Goal: Contribute content: Add original content to the website for others to see

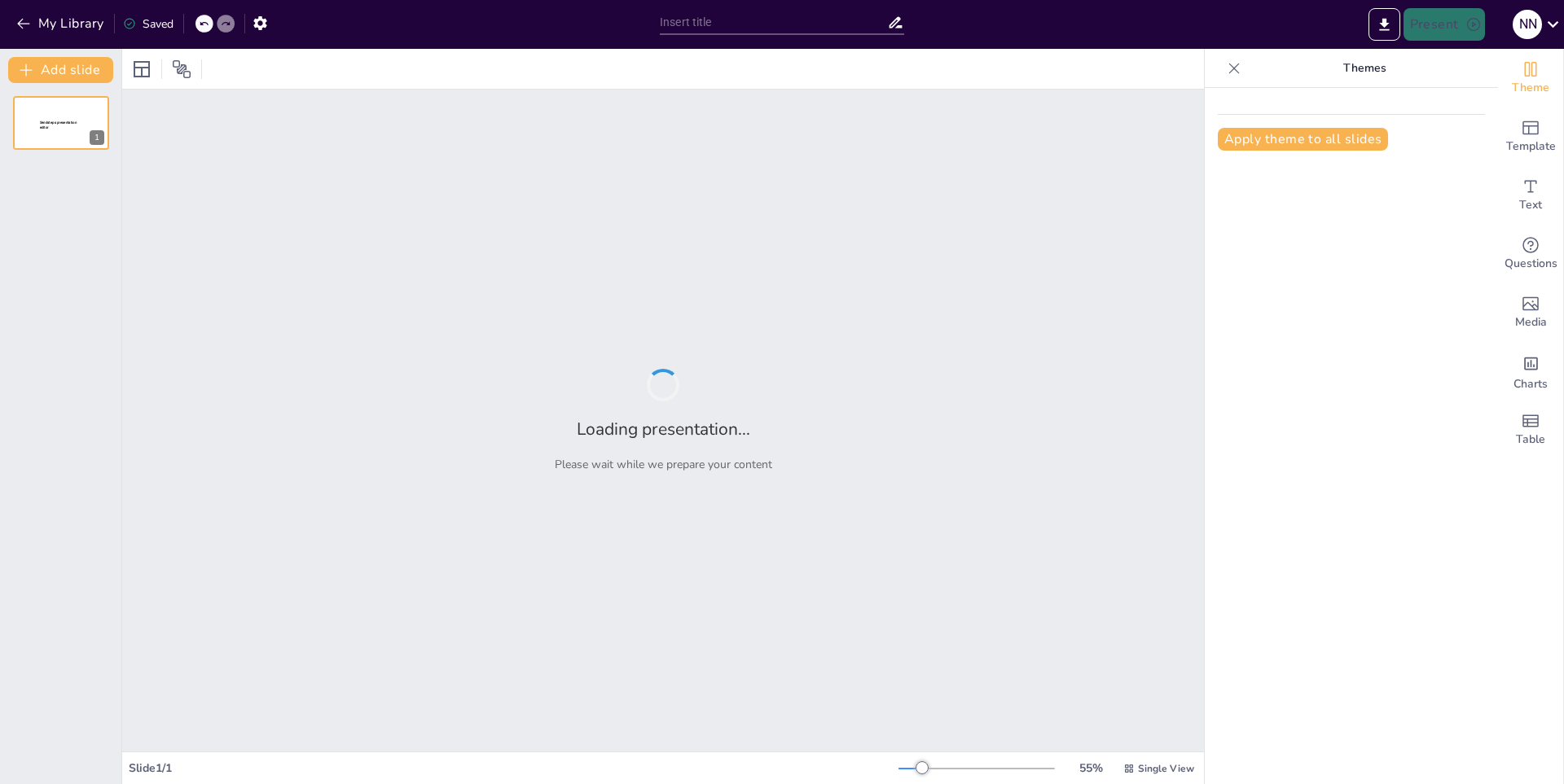
type input "Importancia del Agua en el Desarrollo Sostenible"
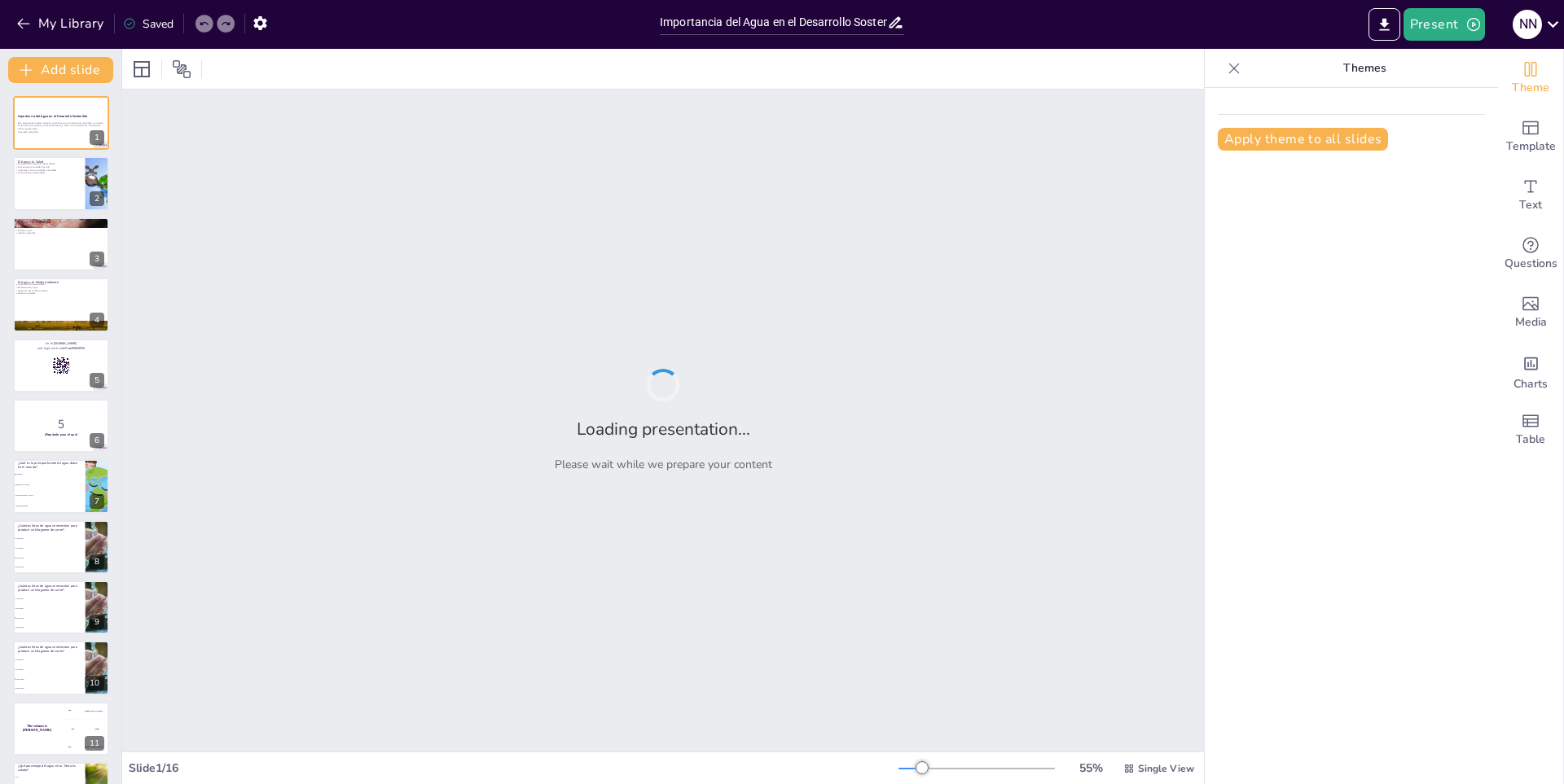
checkbox input "true"
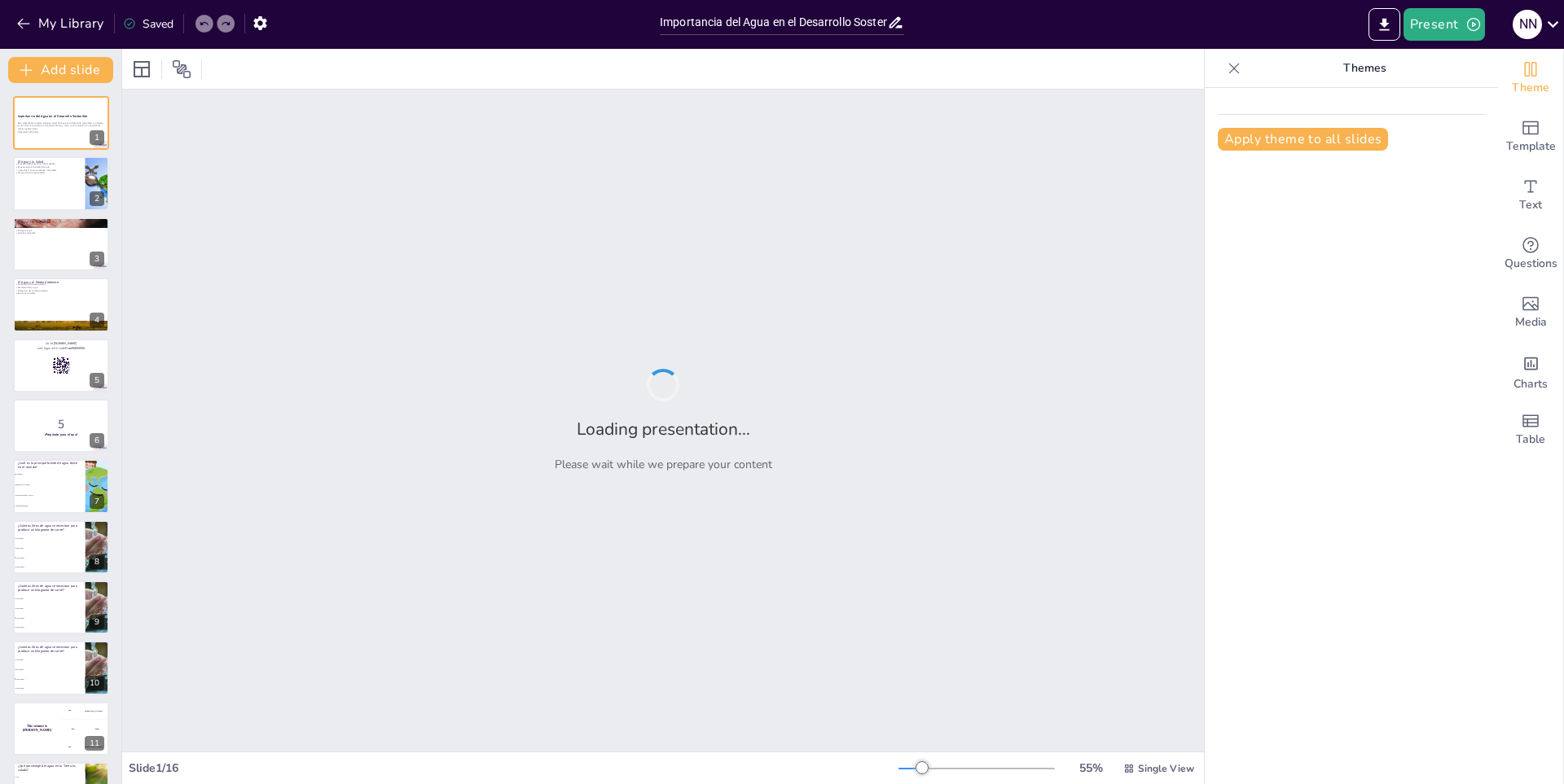
checkbox input "true"
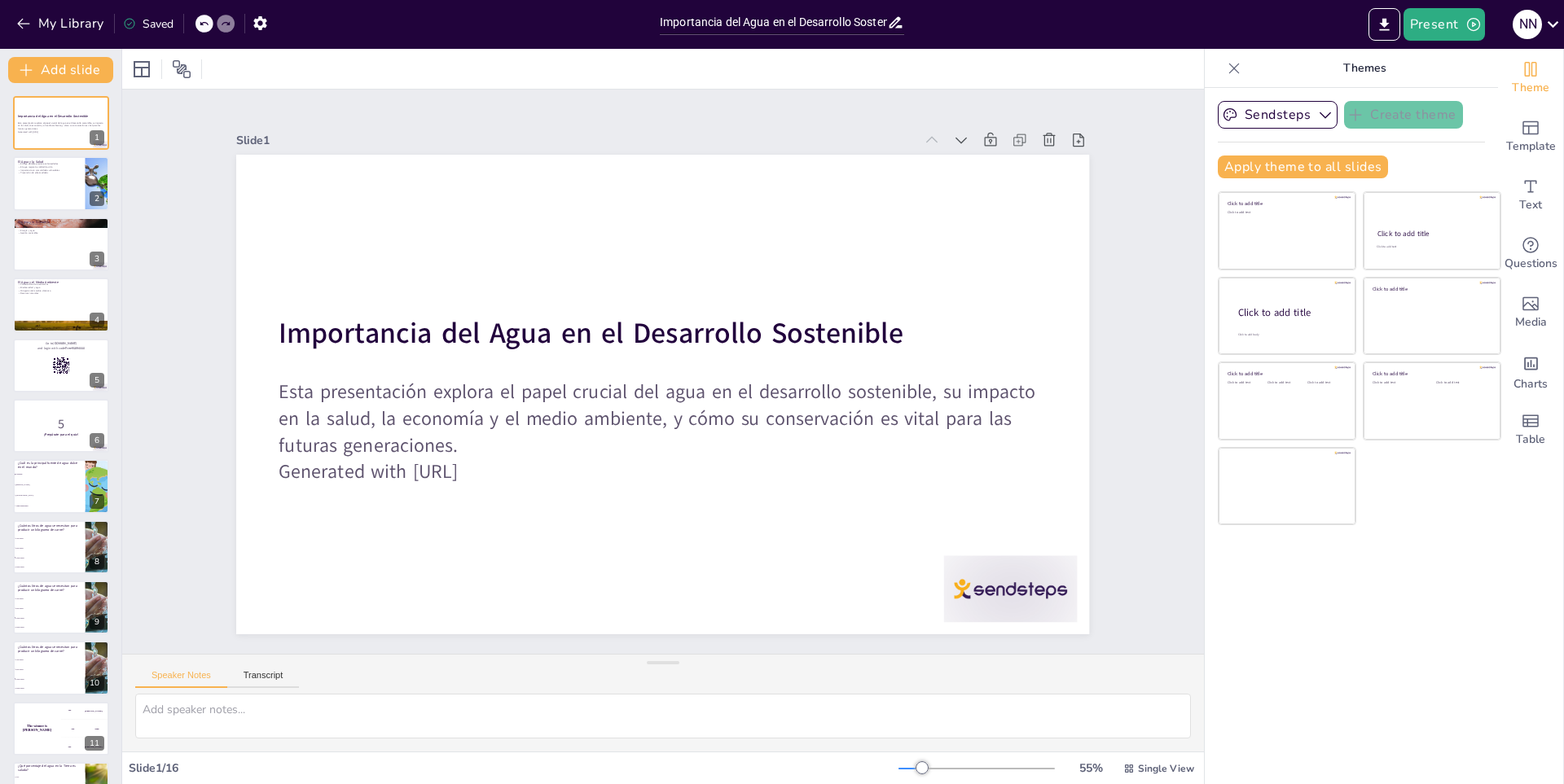
checkbox input "true"
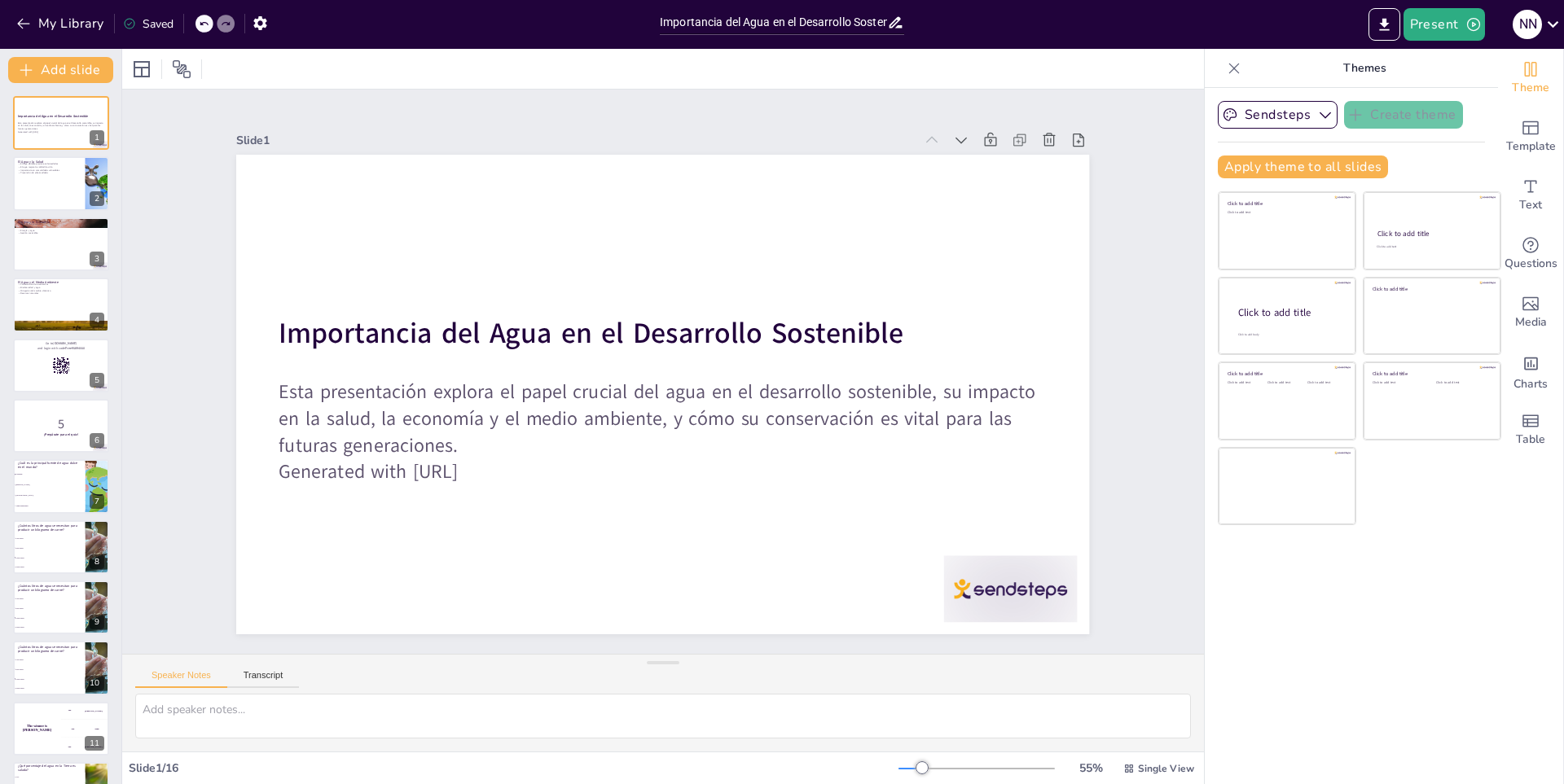
checkbox input "true"
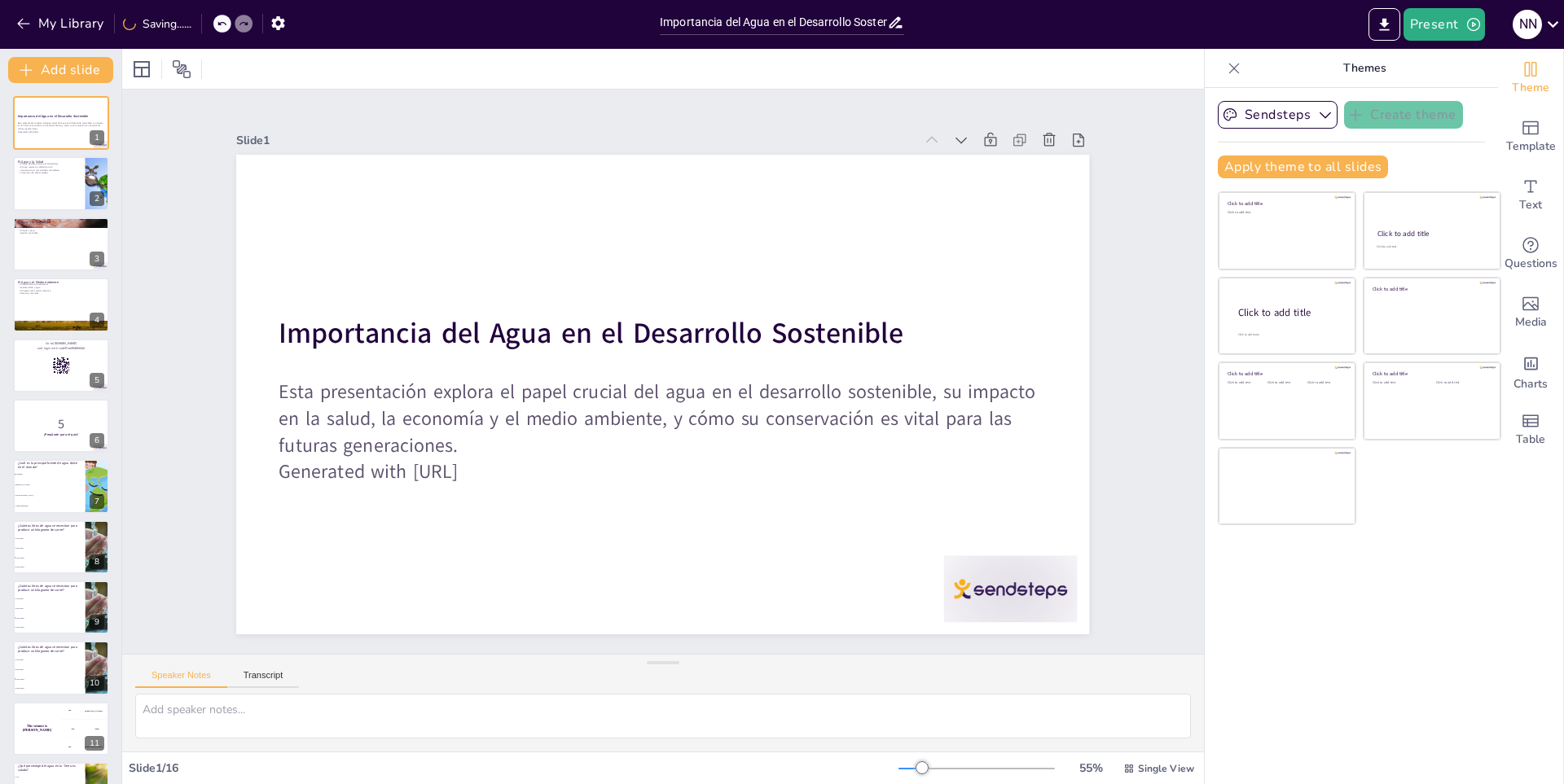
checkbox input "true"
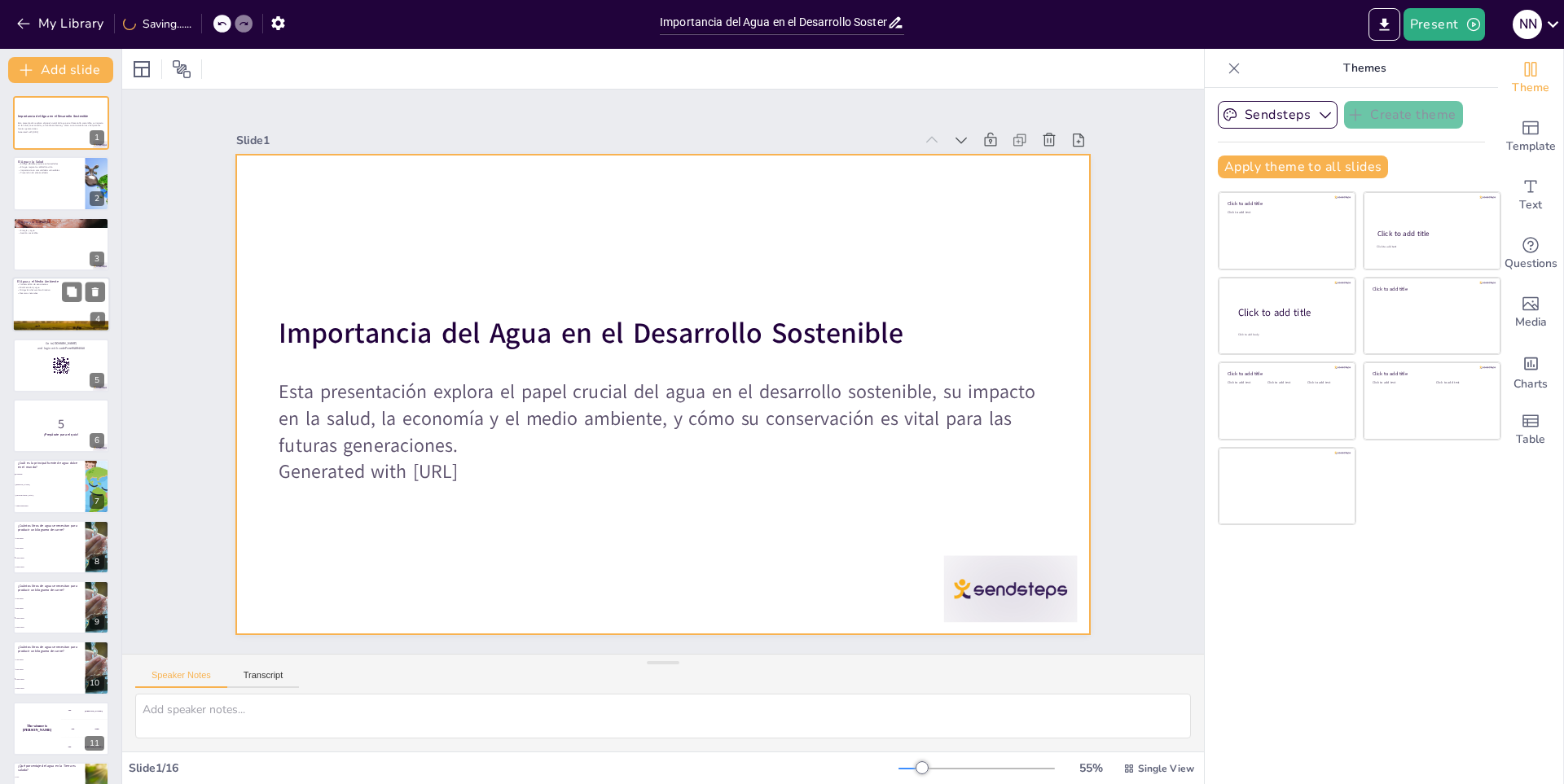
checkbox input "true"
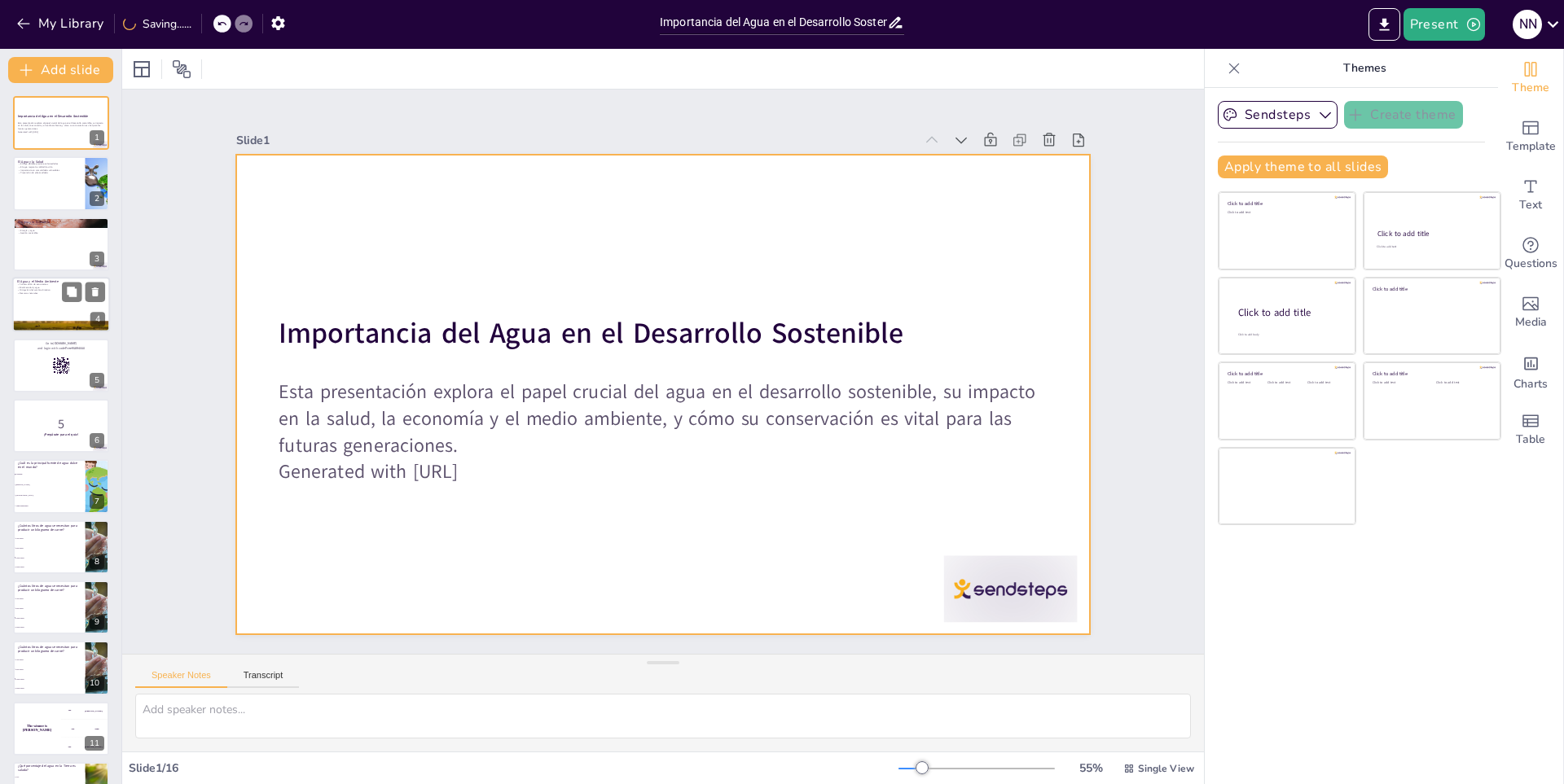
checkbox input "true"
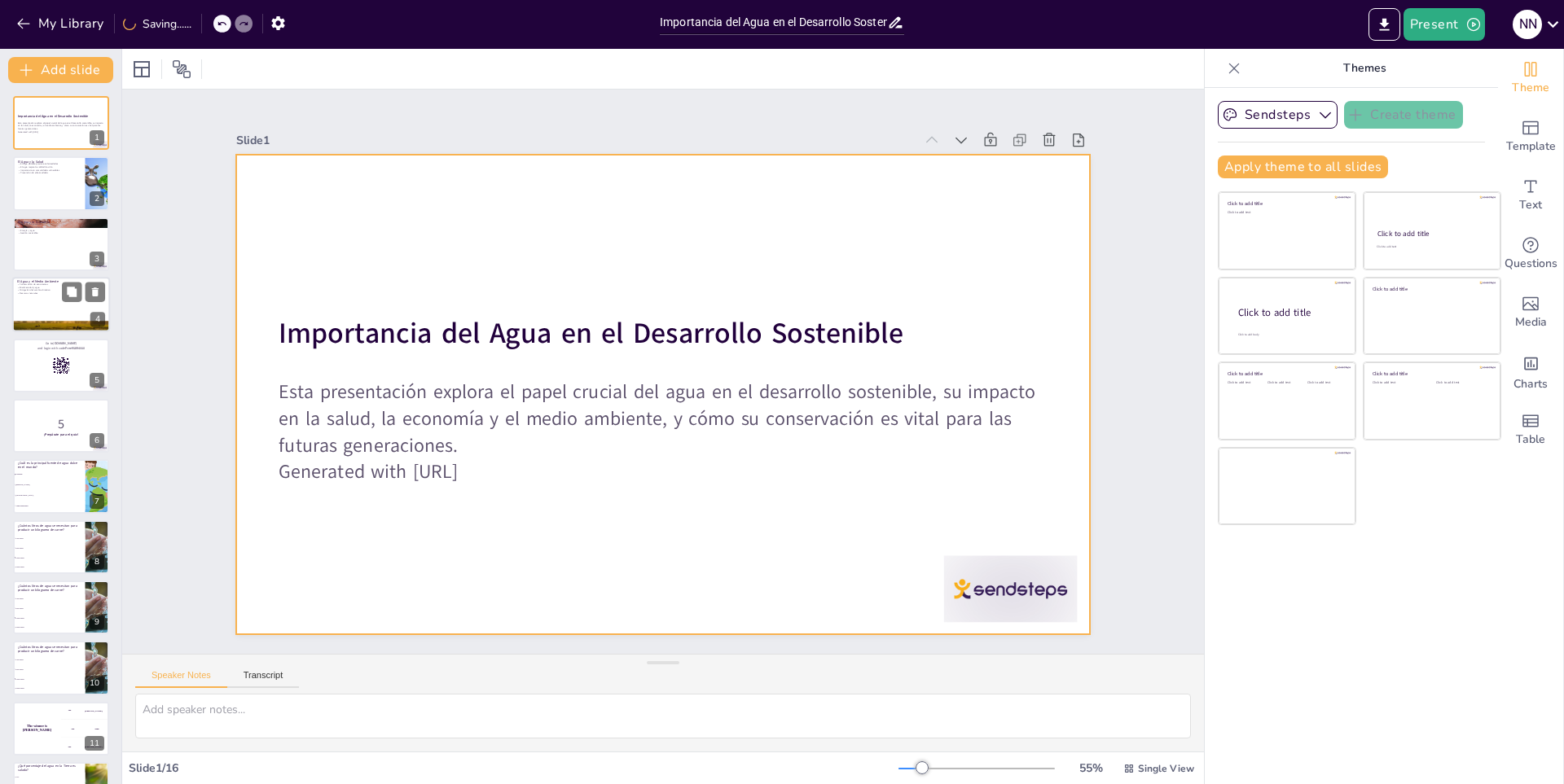
checkbox input "true"
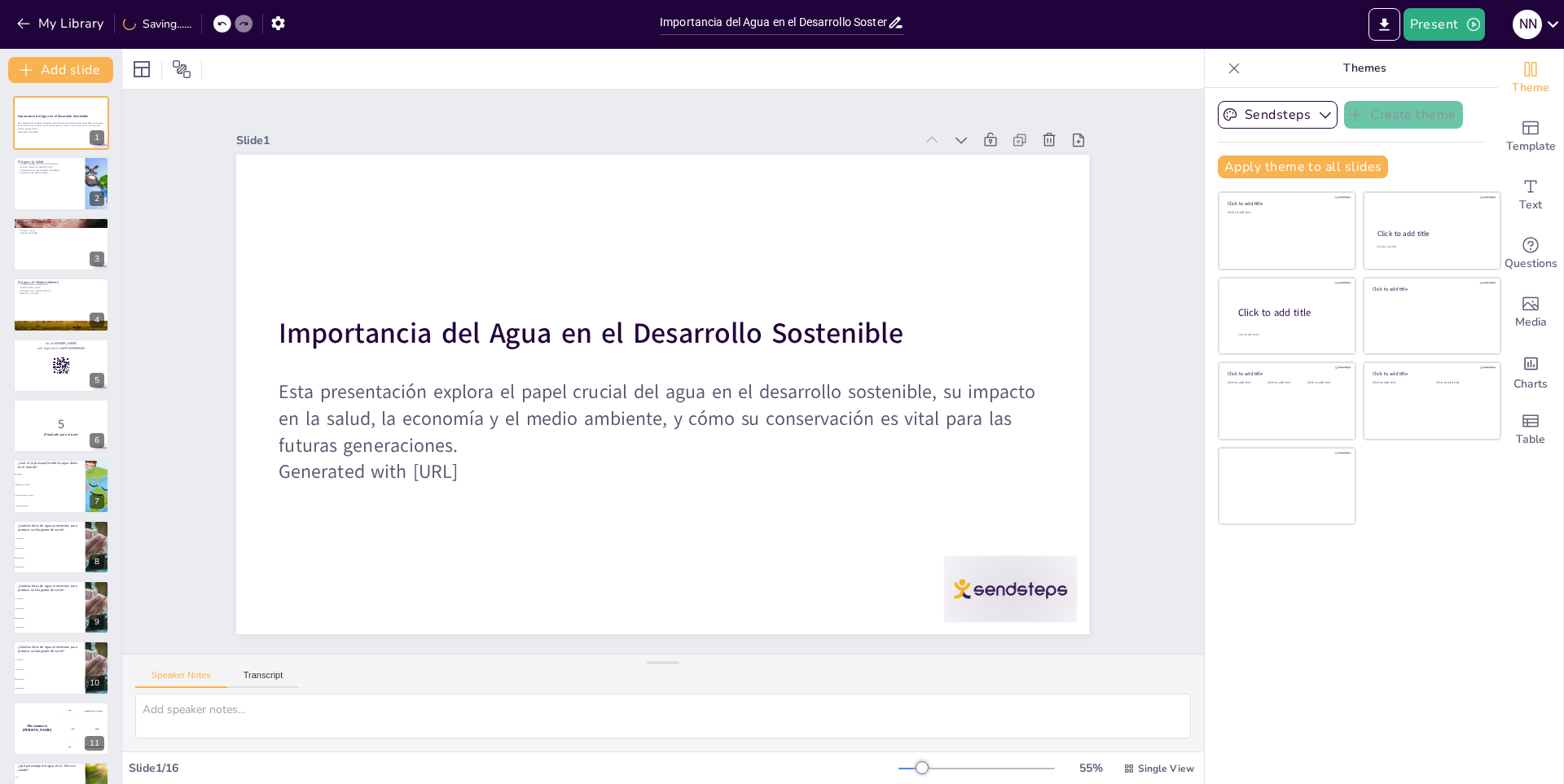
checkbox input "true"
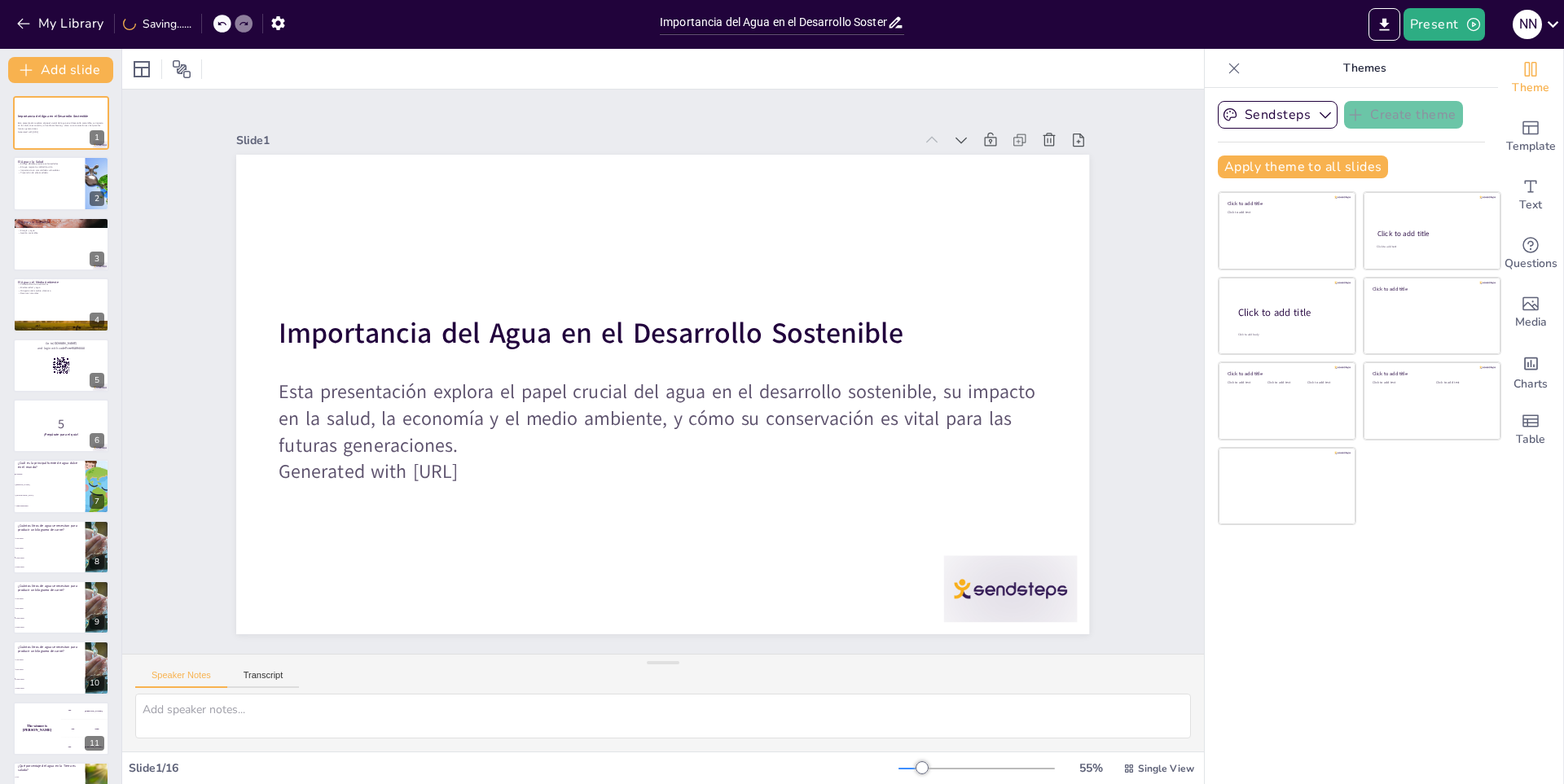
checkbox input "true"
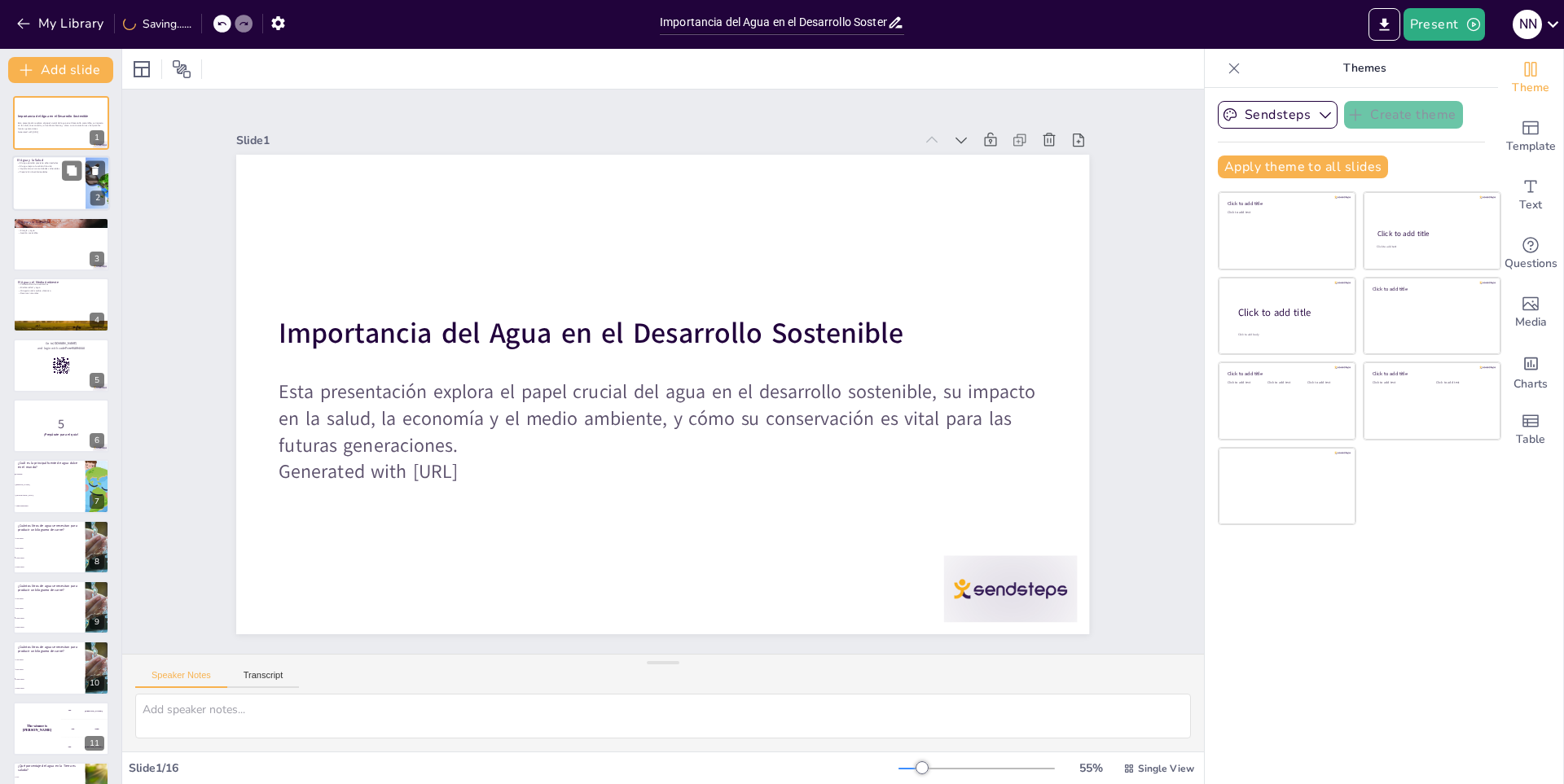
checkbox input "true"
click at [45, 189] on div at bounding box center [61, 185] width 98 height 55
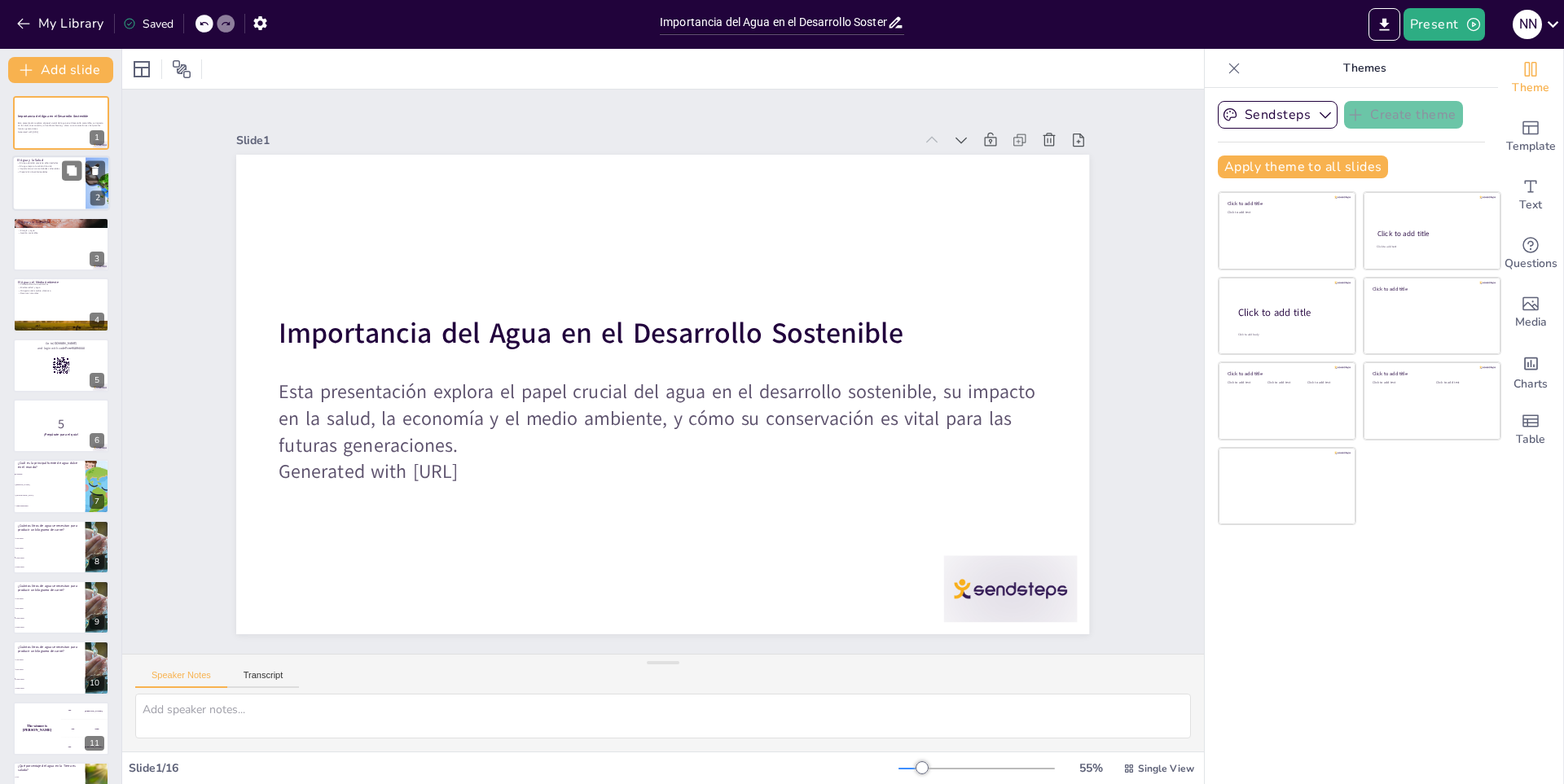
type textarea "El acceso a agua limpia reduce significativamente la incidencia de enfermedades…"
checkbox input "true"
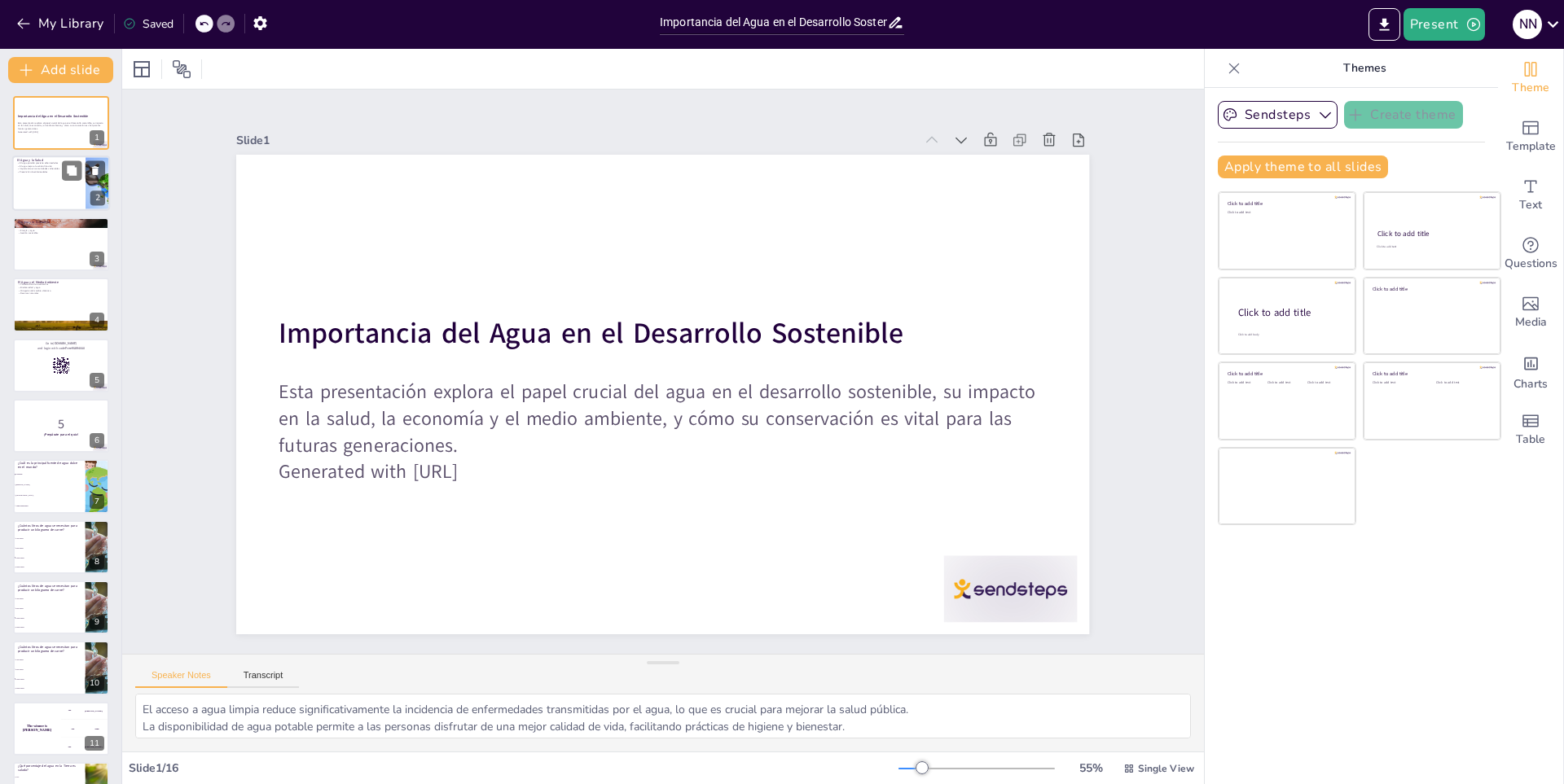
checkbox input "true"
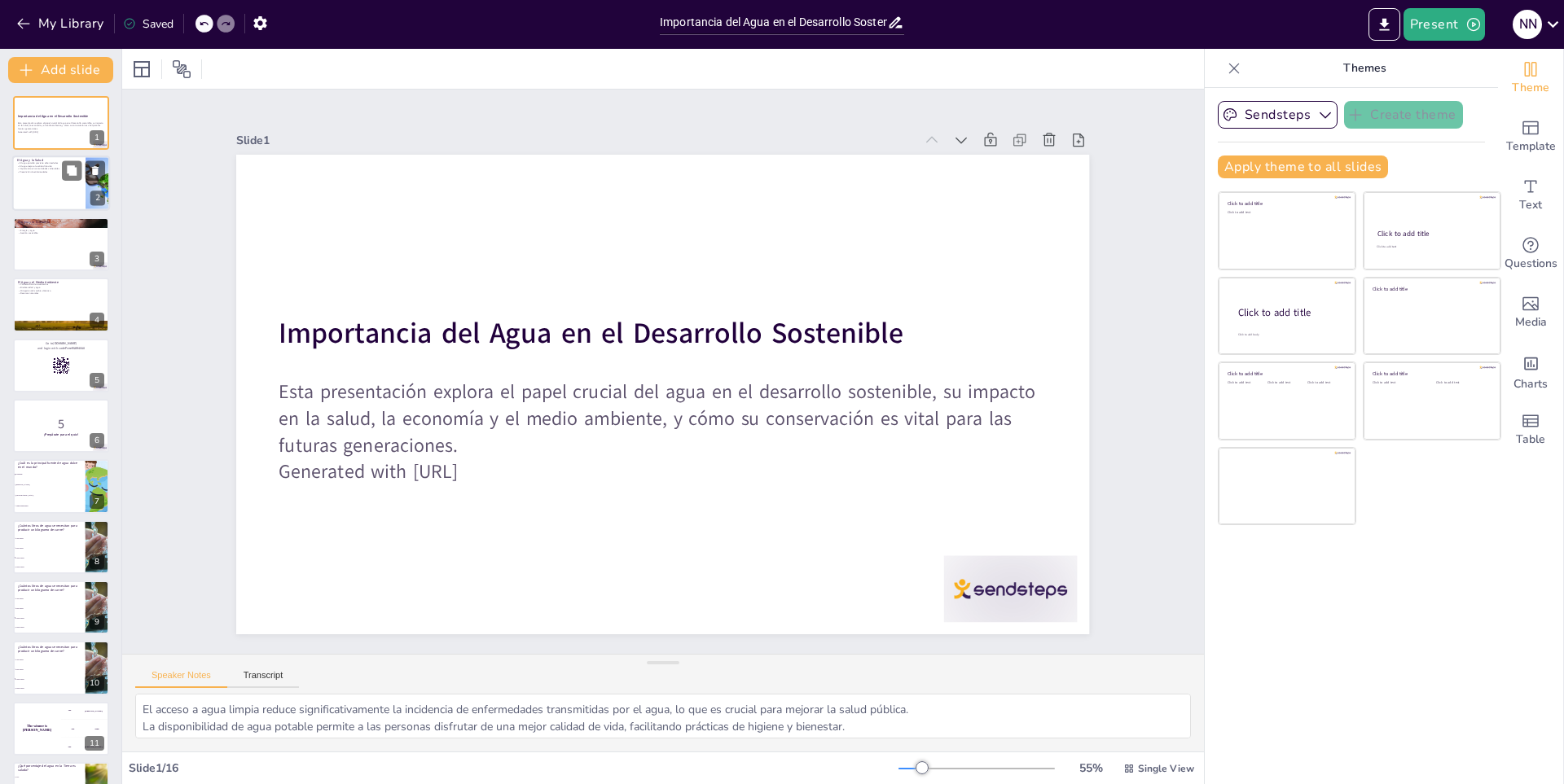
checkbox input "true"
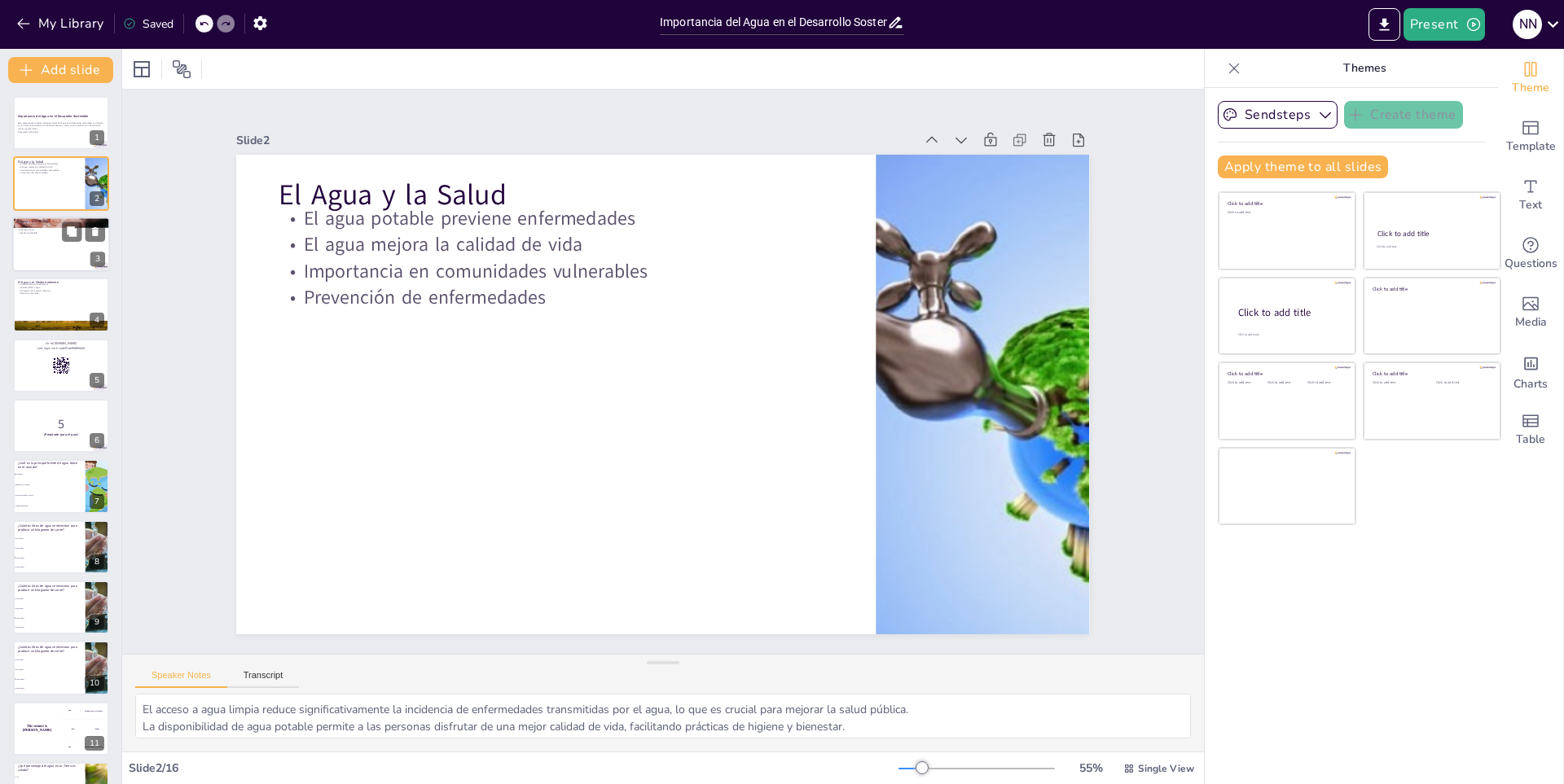
checkbox input "true"
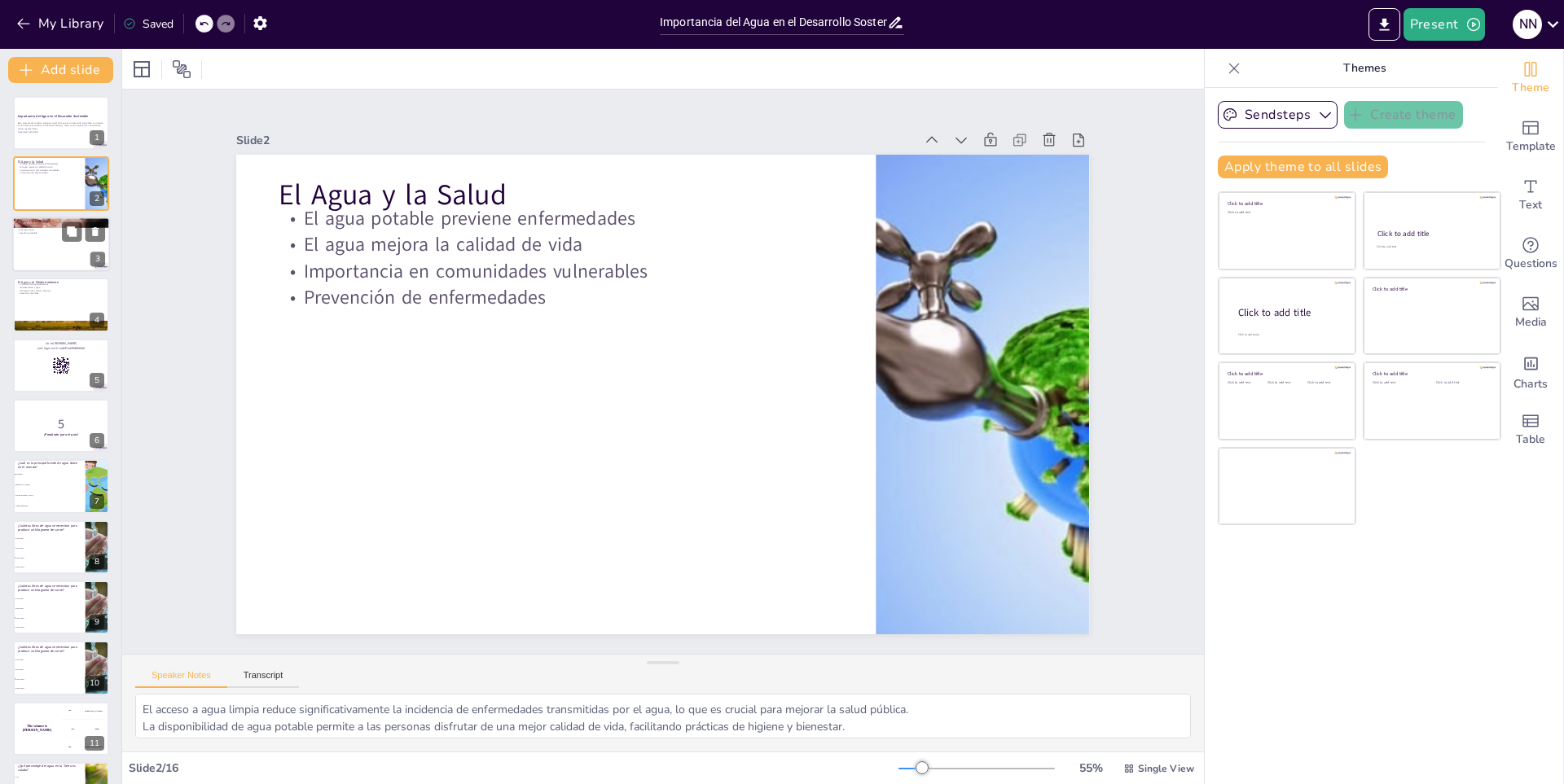
checkbox input "true"
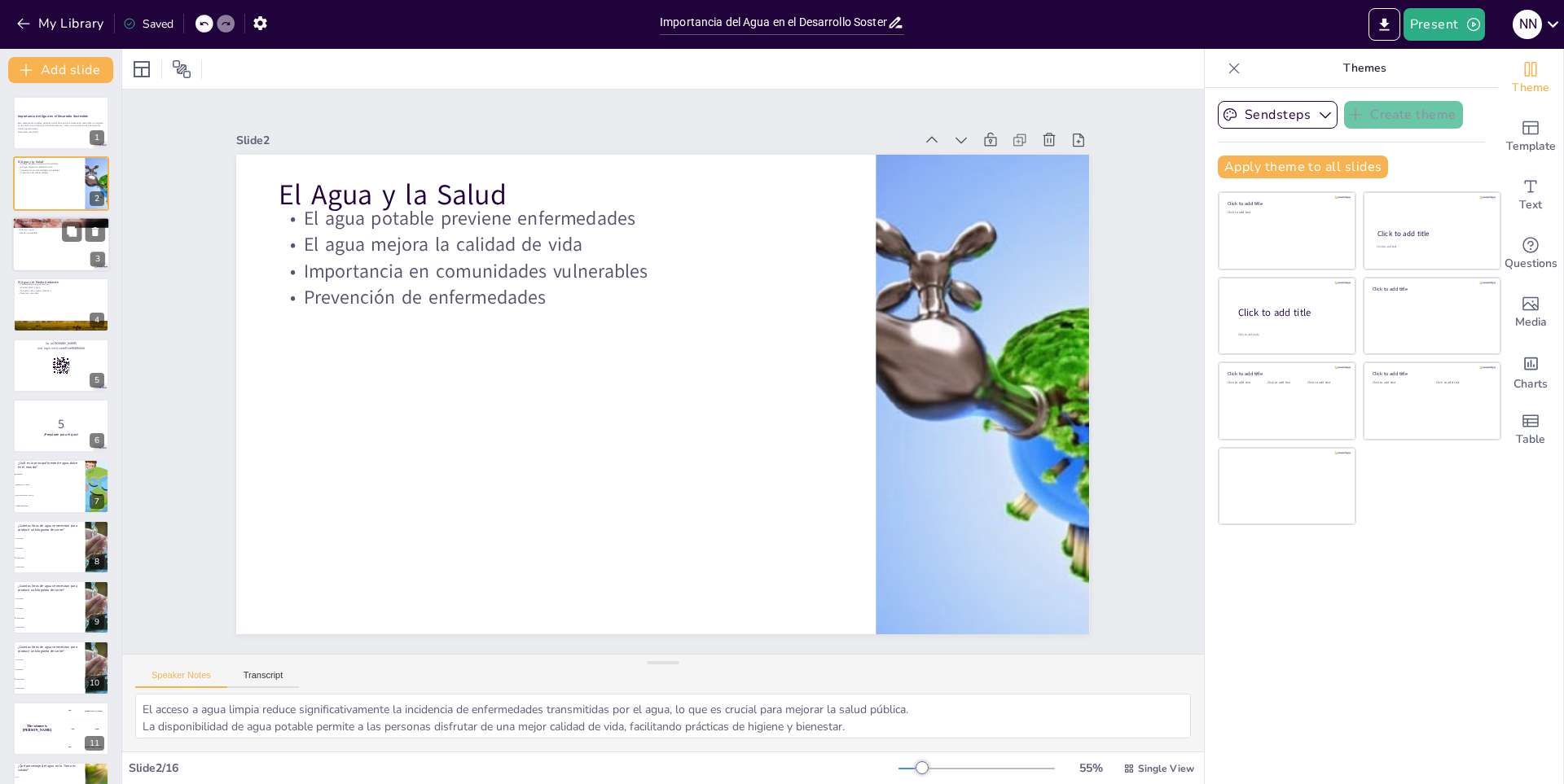
checkbox input "true"
click at [57, 249] on div at bounding box center [61, 244] width 98 height 55
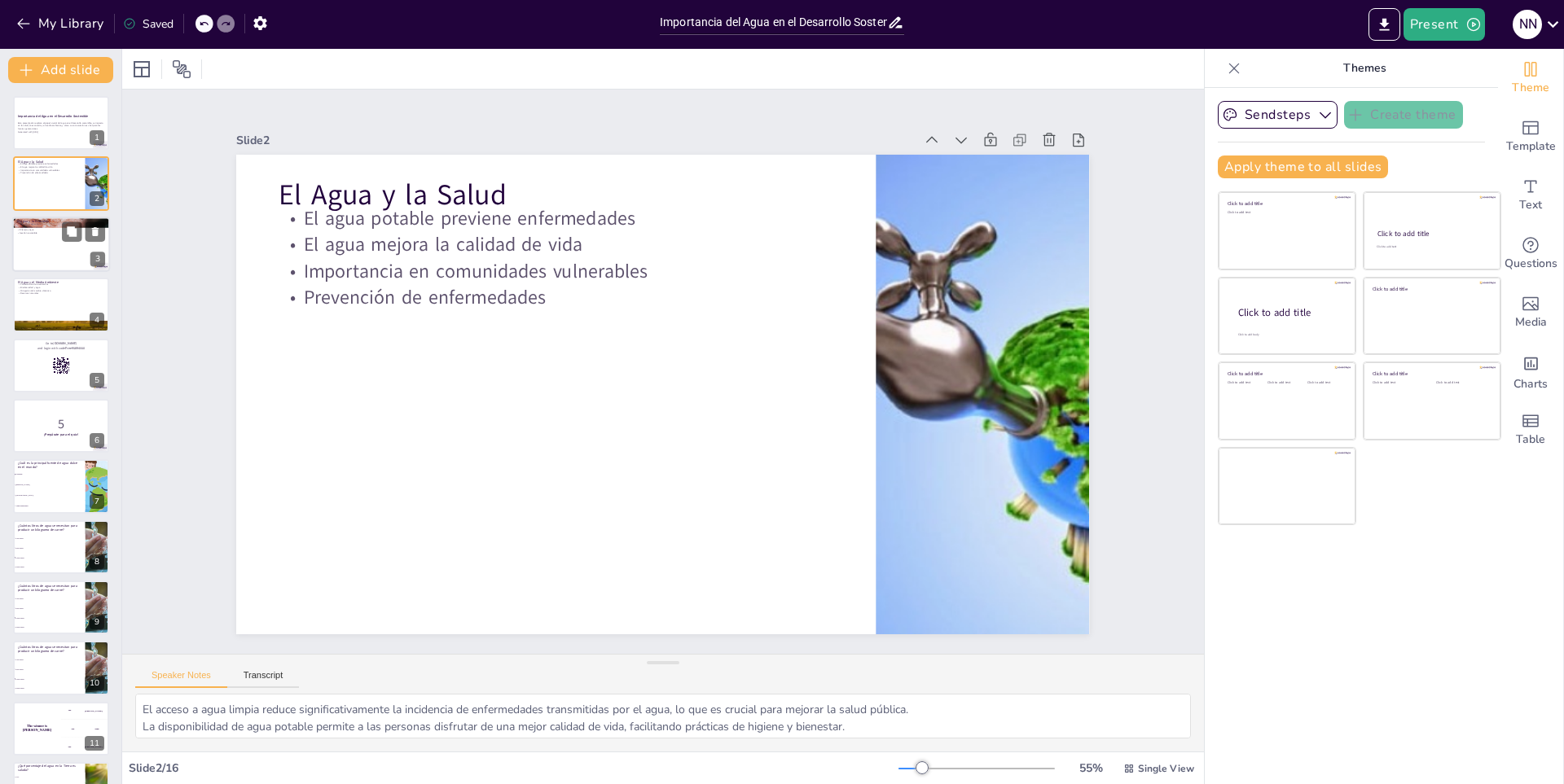
type textarea "La agricultura es uno de los sectores más dependientes del agua, y su gestión a…"
checkbox input "true"
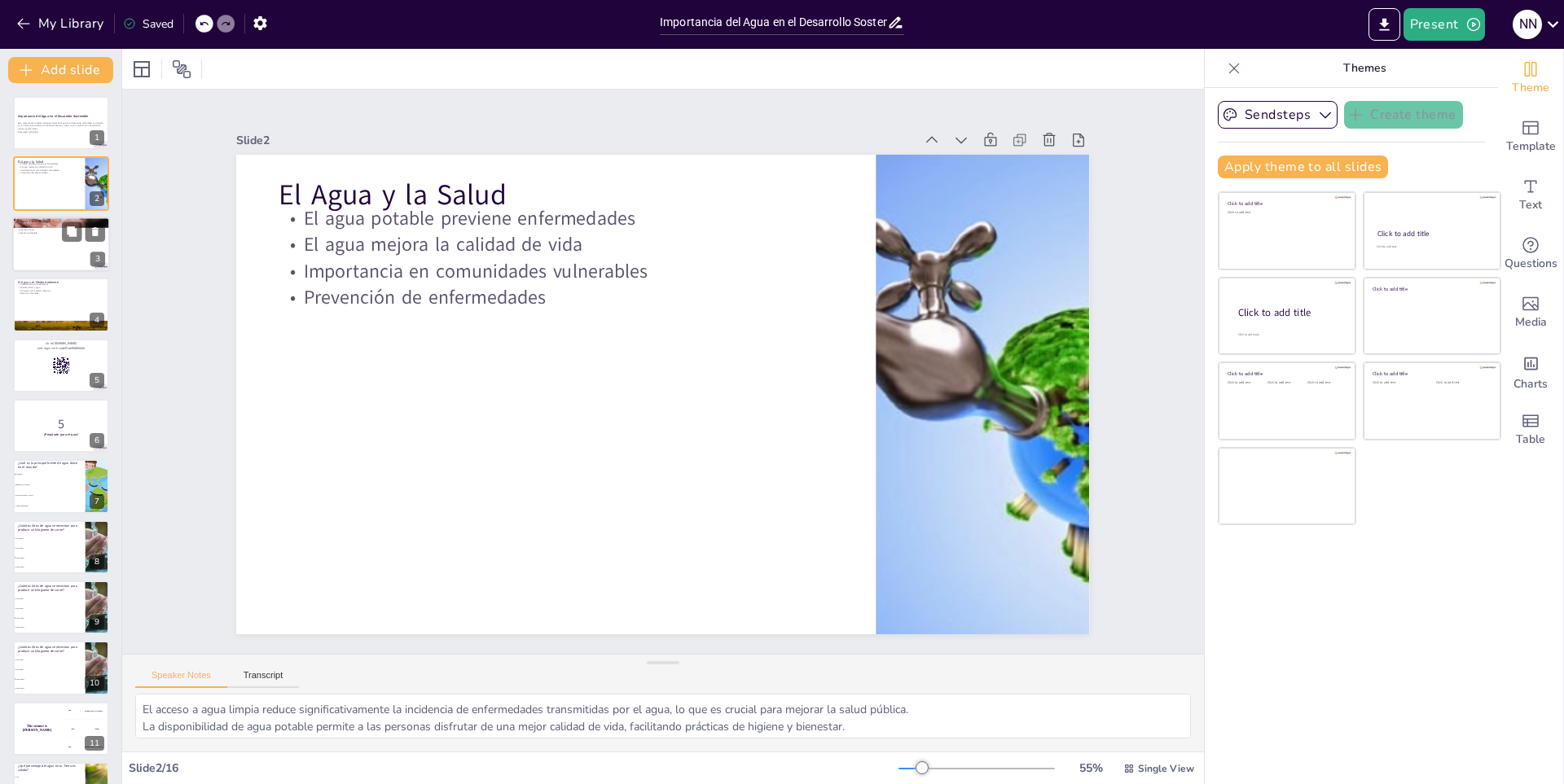
checkbox input "true"
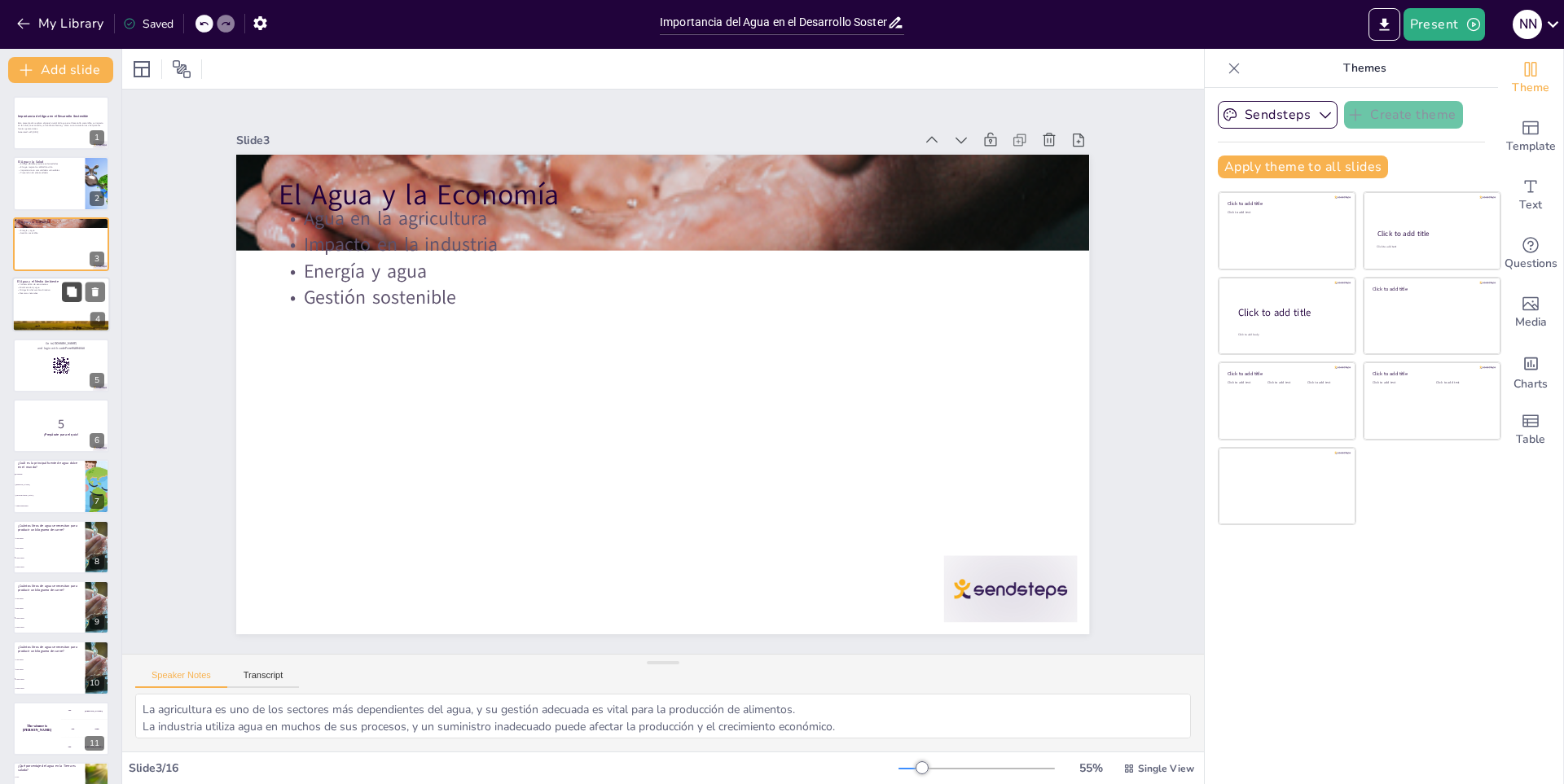
checkbox input "true"
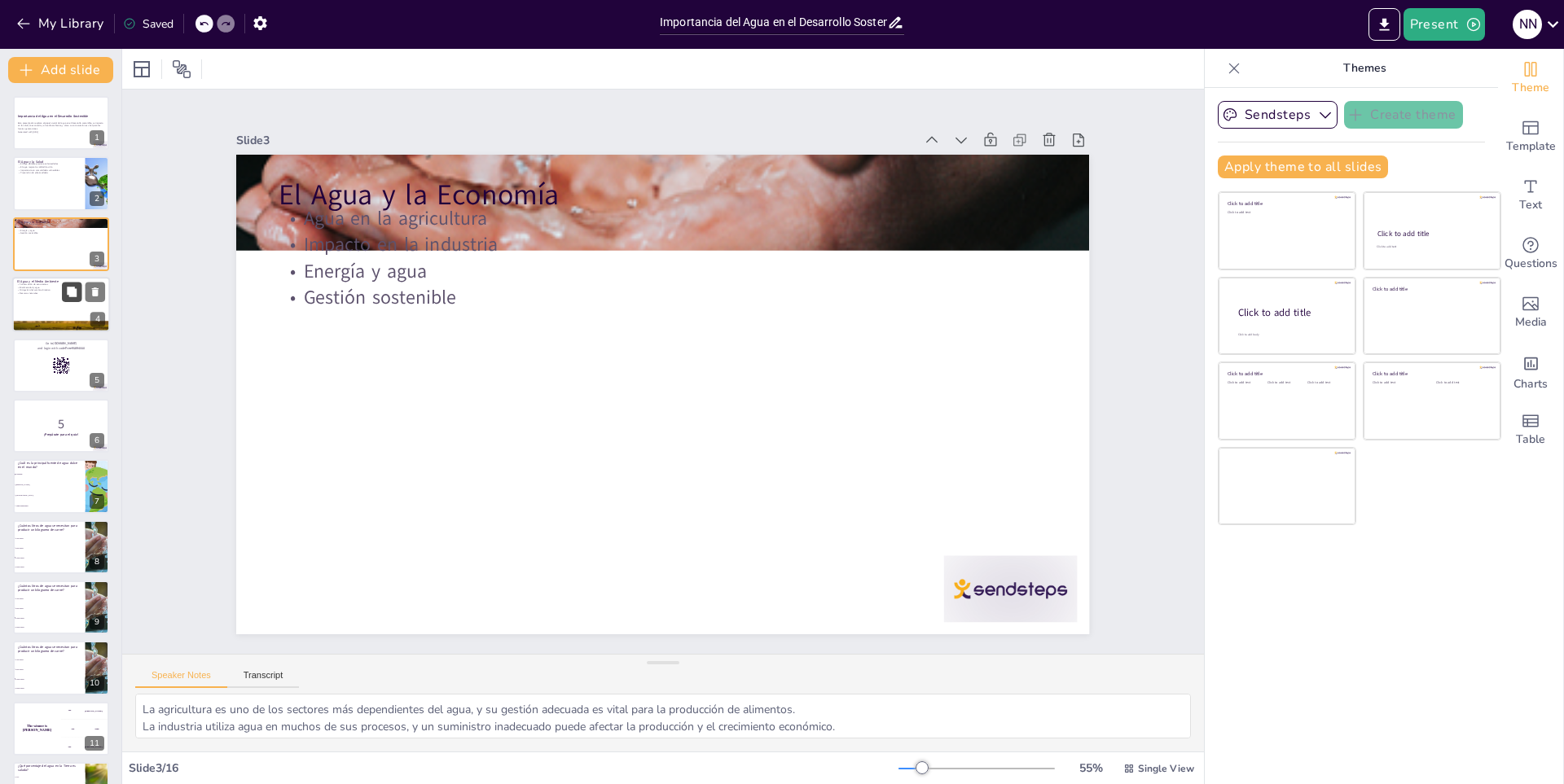
checkbox input "true"
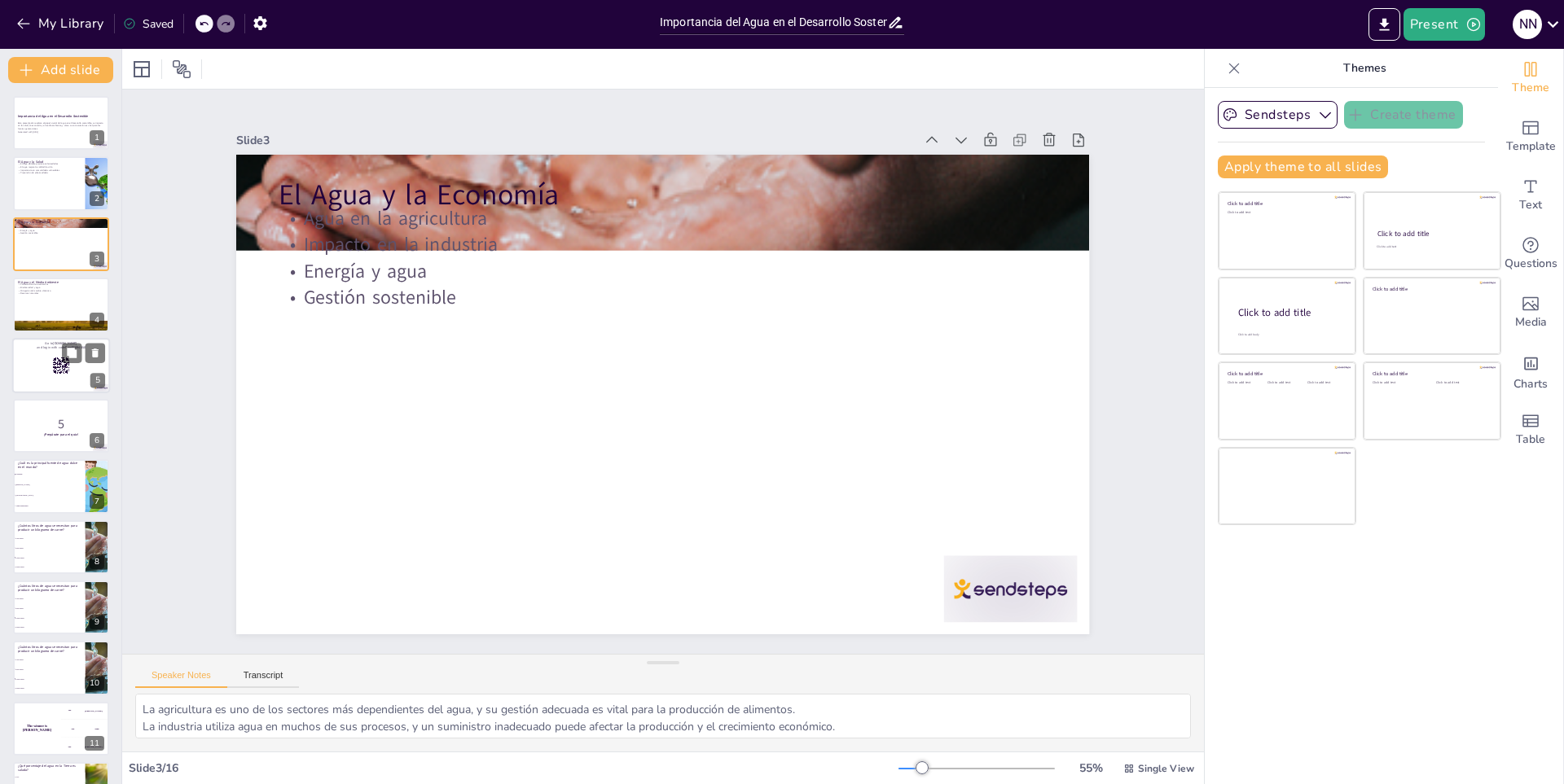
checkbox input "true"
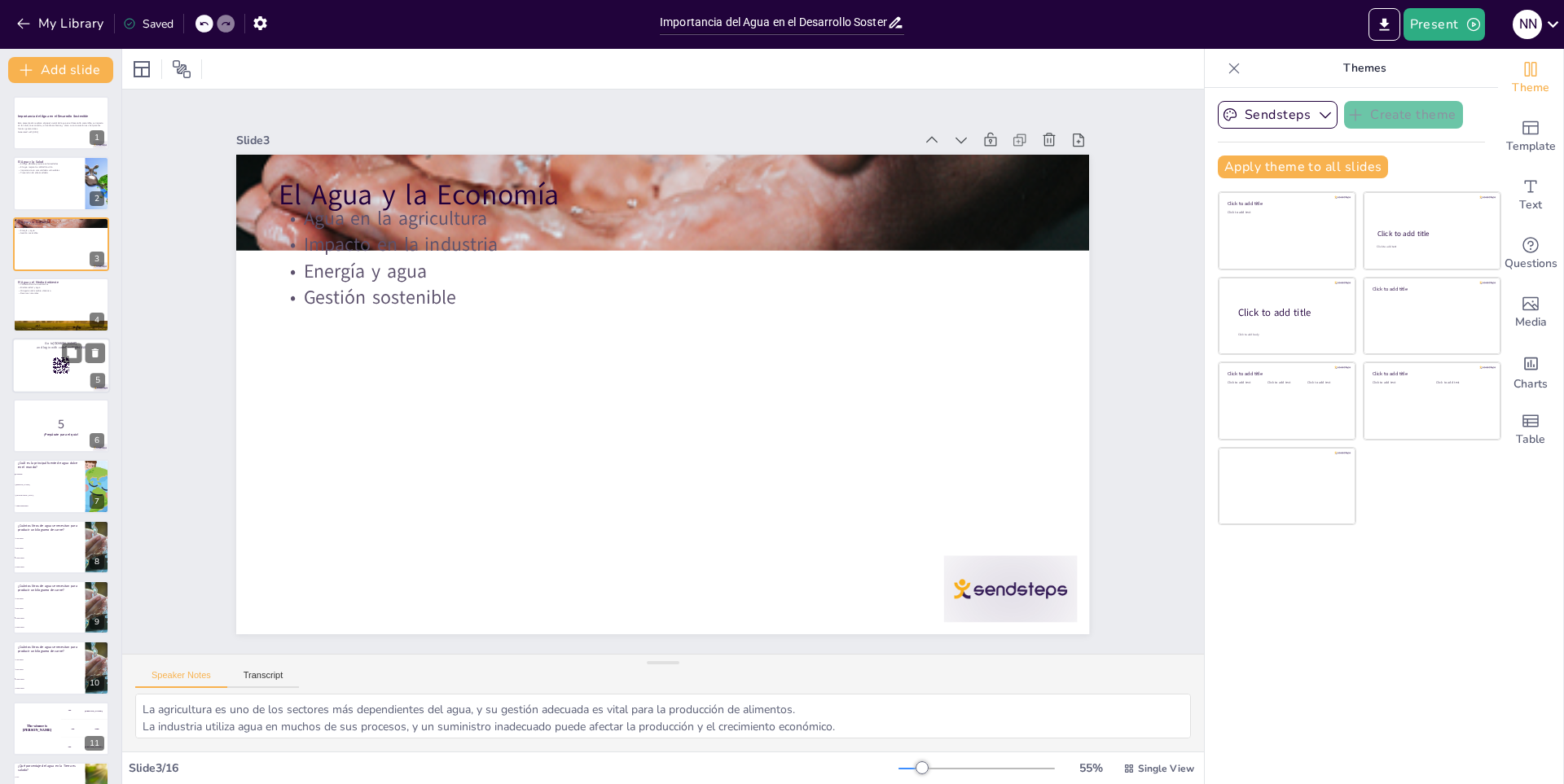
checkbox input "true"
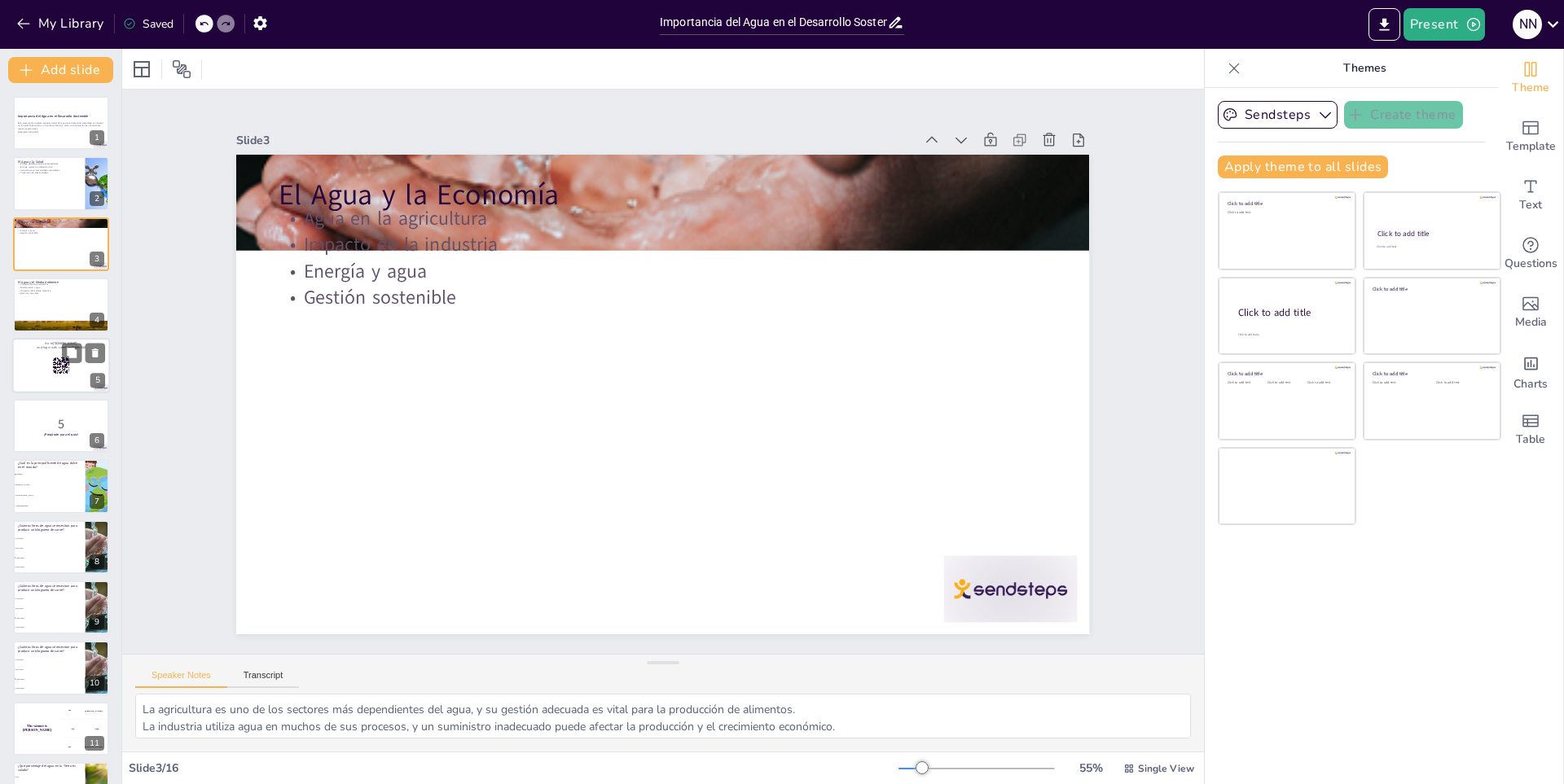
checkbox input "true"
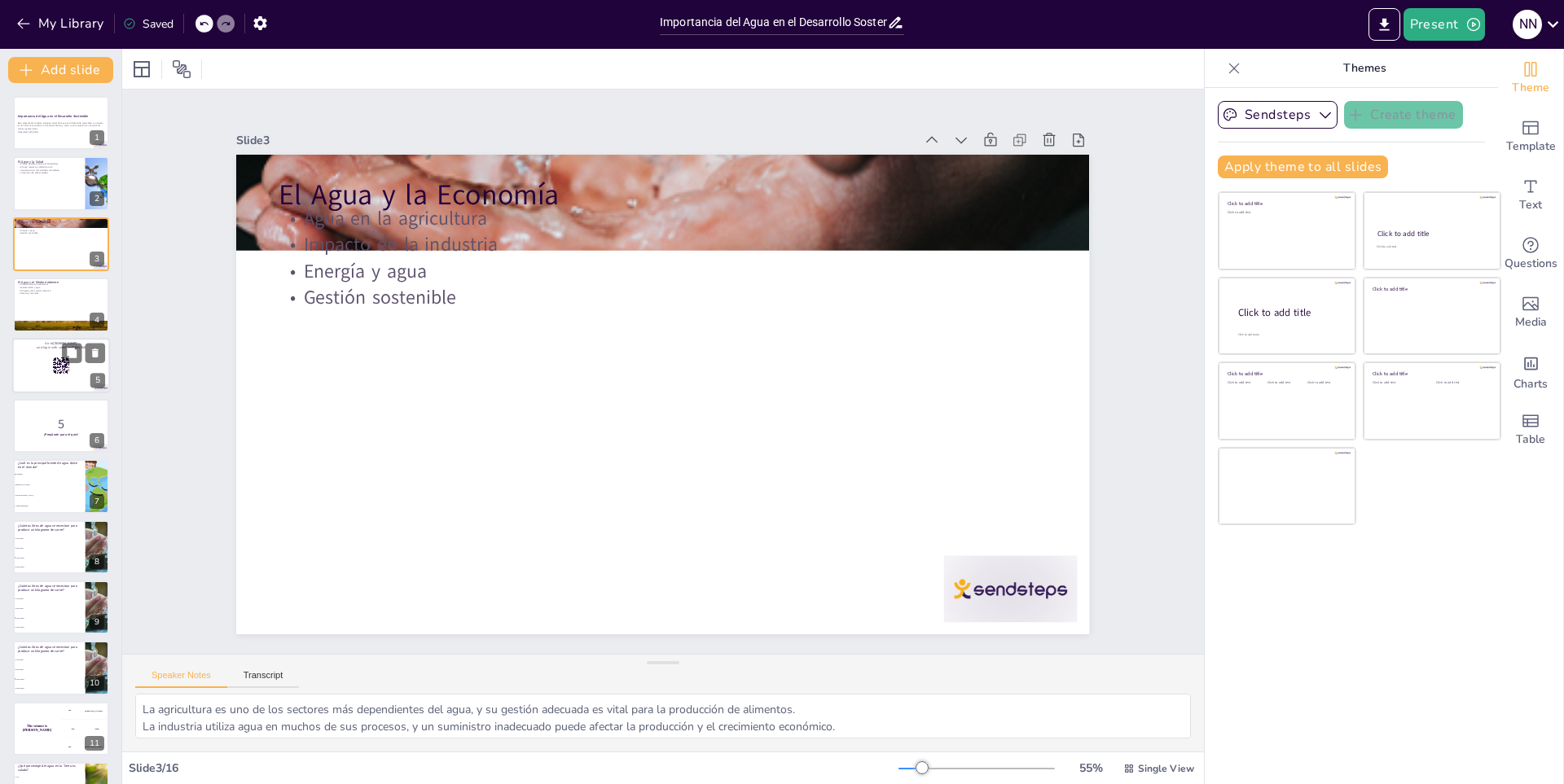
checkbox input "true"
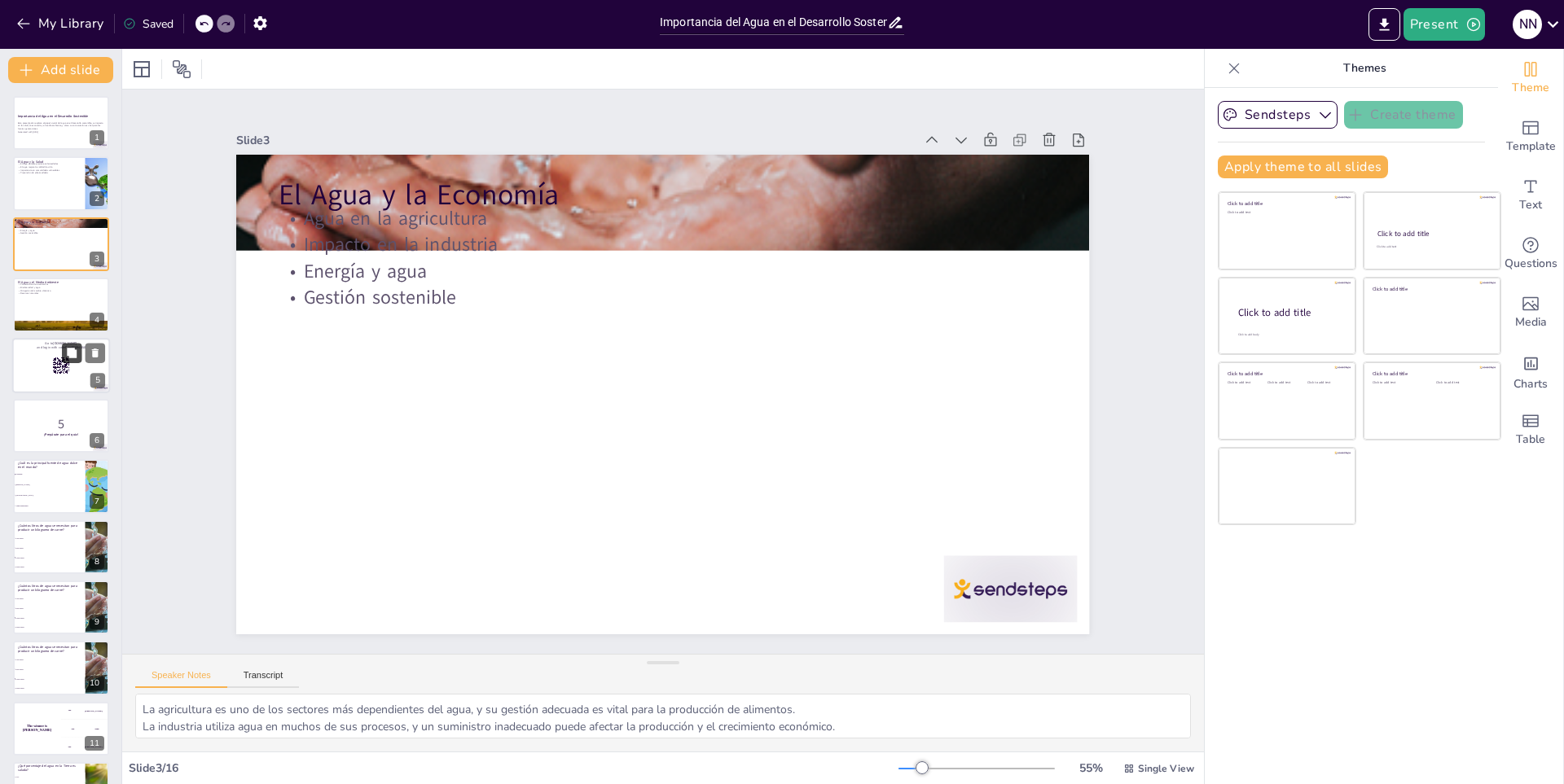
checkbox input "true"
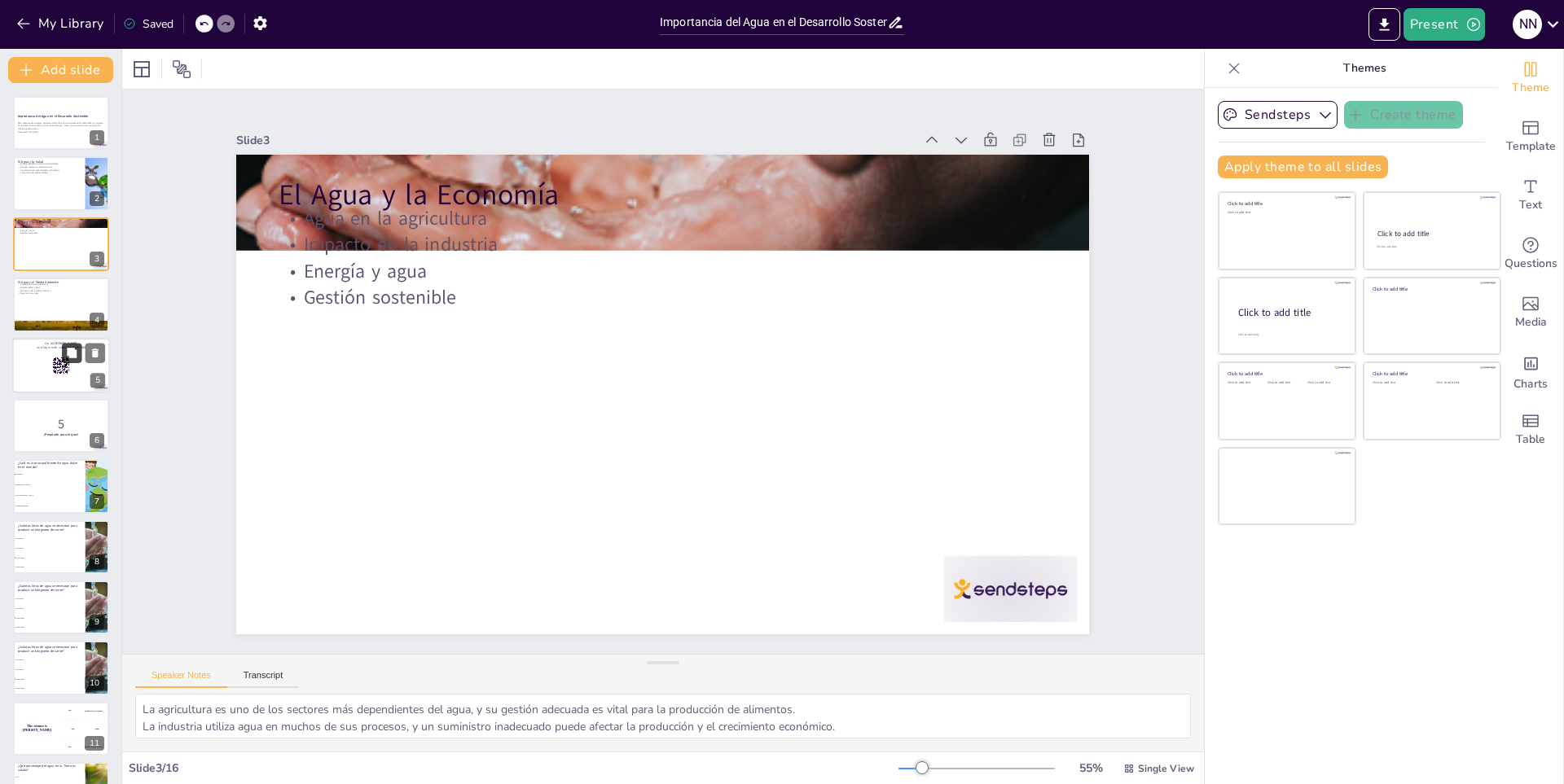
checkbox input "true"
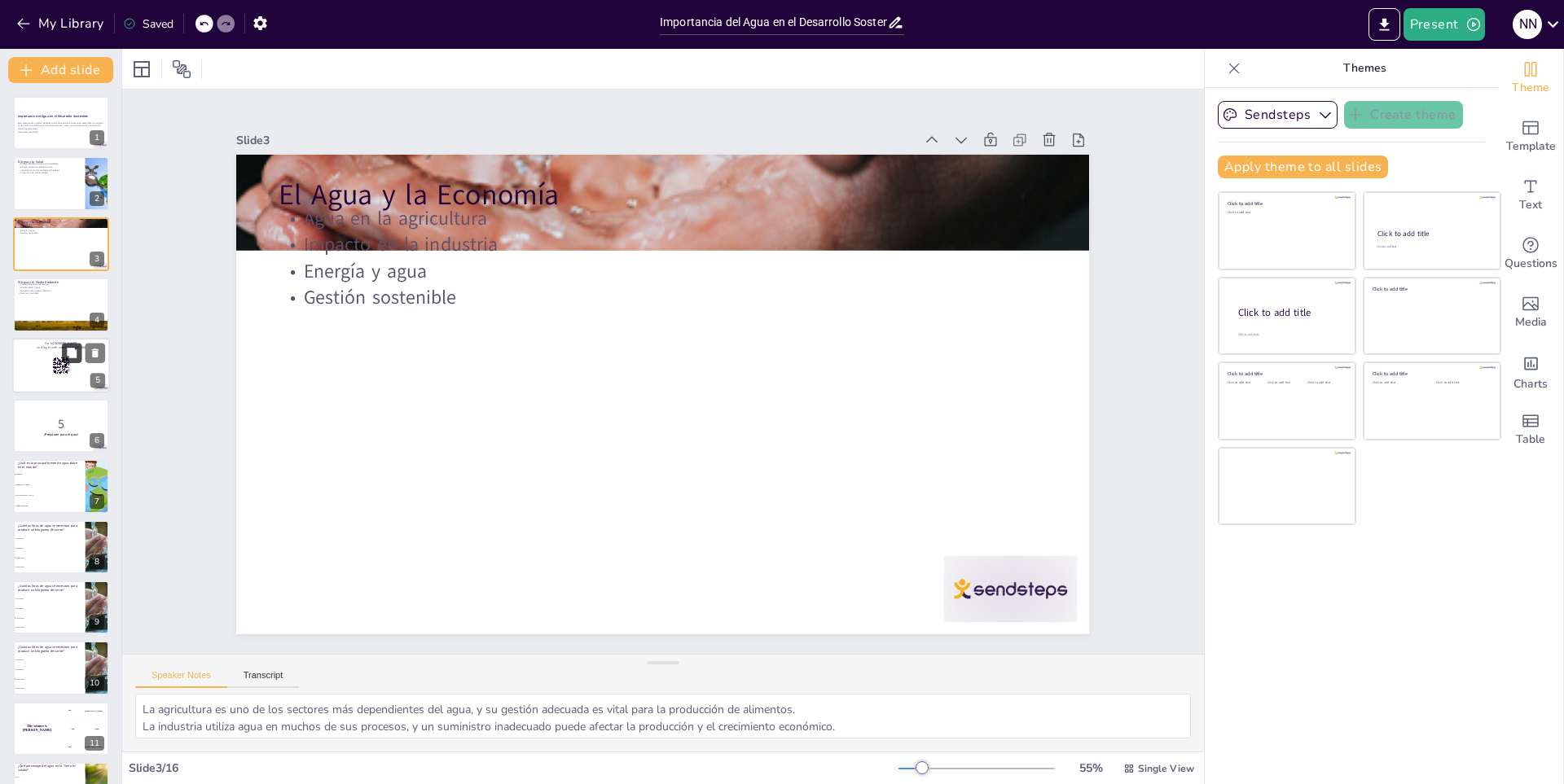
checkbox input "true"
click at [66, 347] on icon at bounding box center [71, 352] width 11 height 11
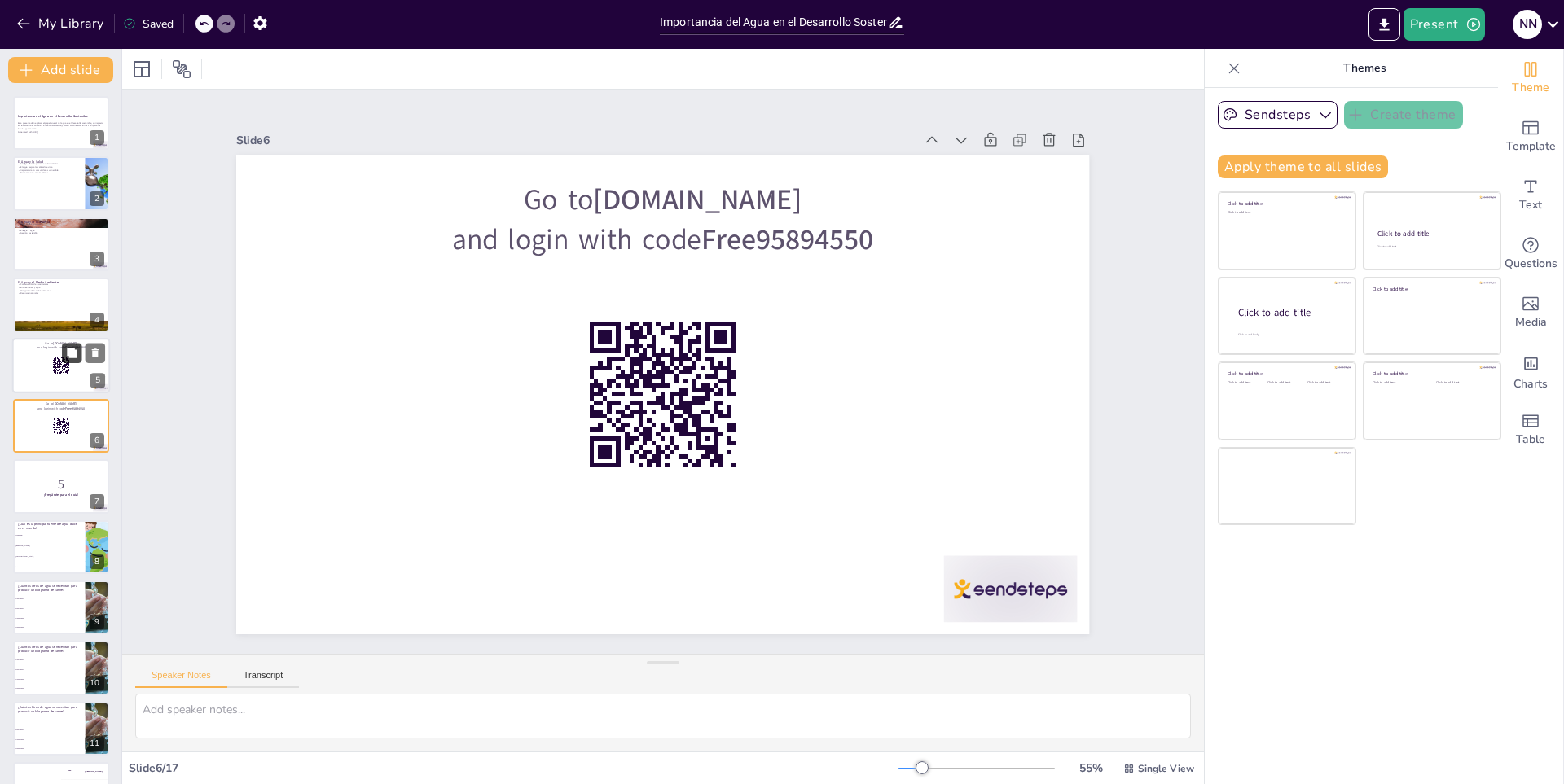
checkbox input "true"
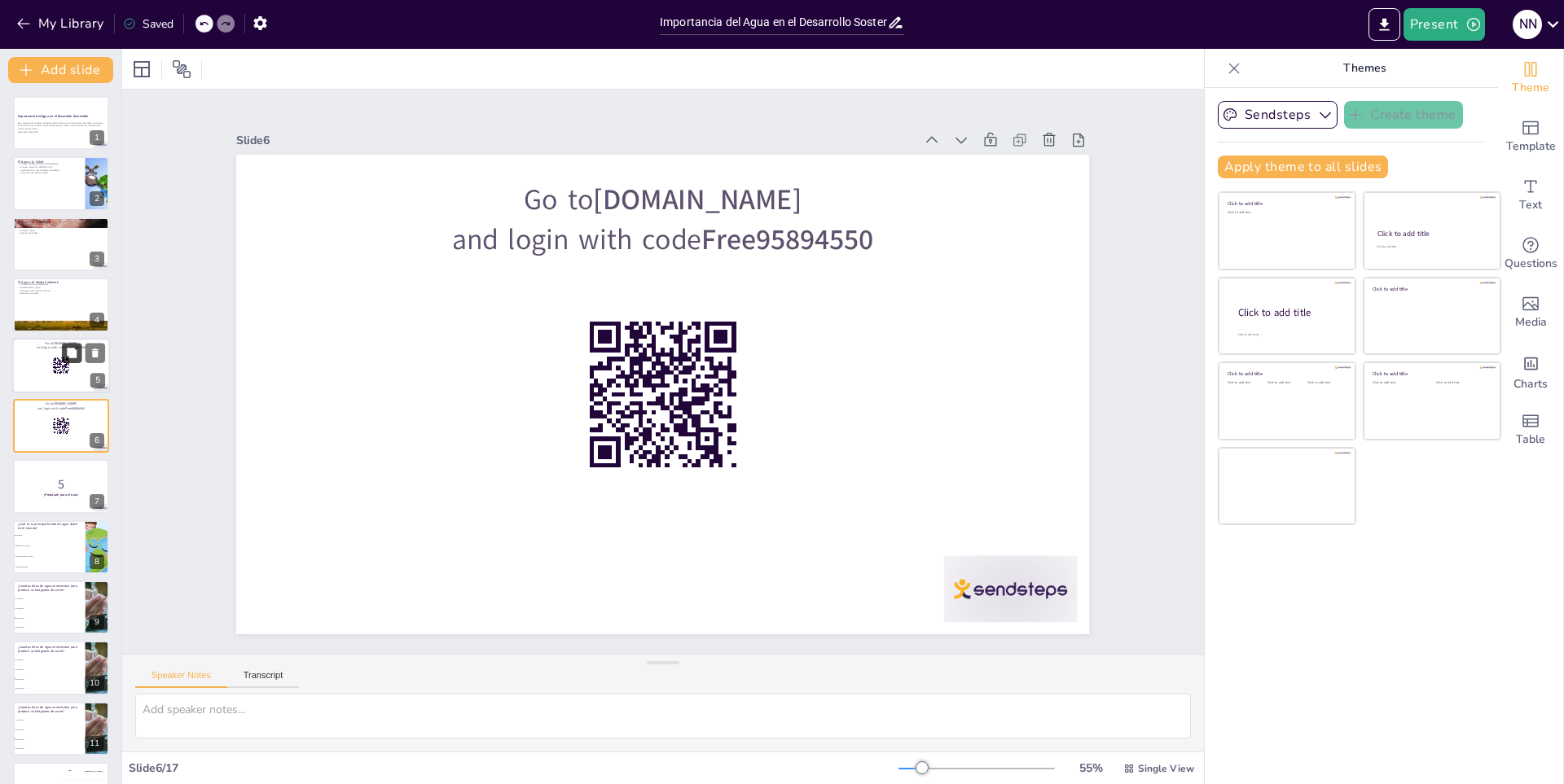
checkbox input "true"
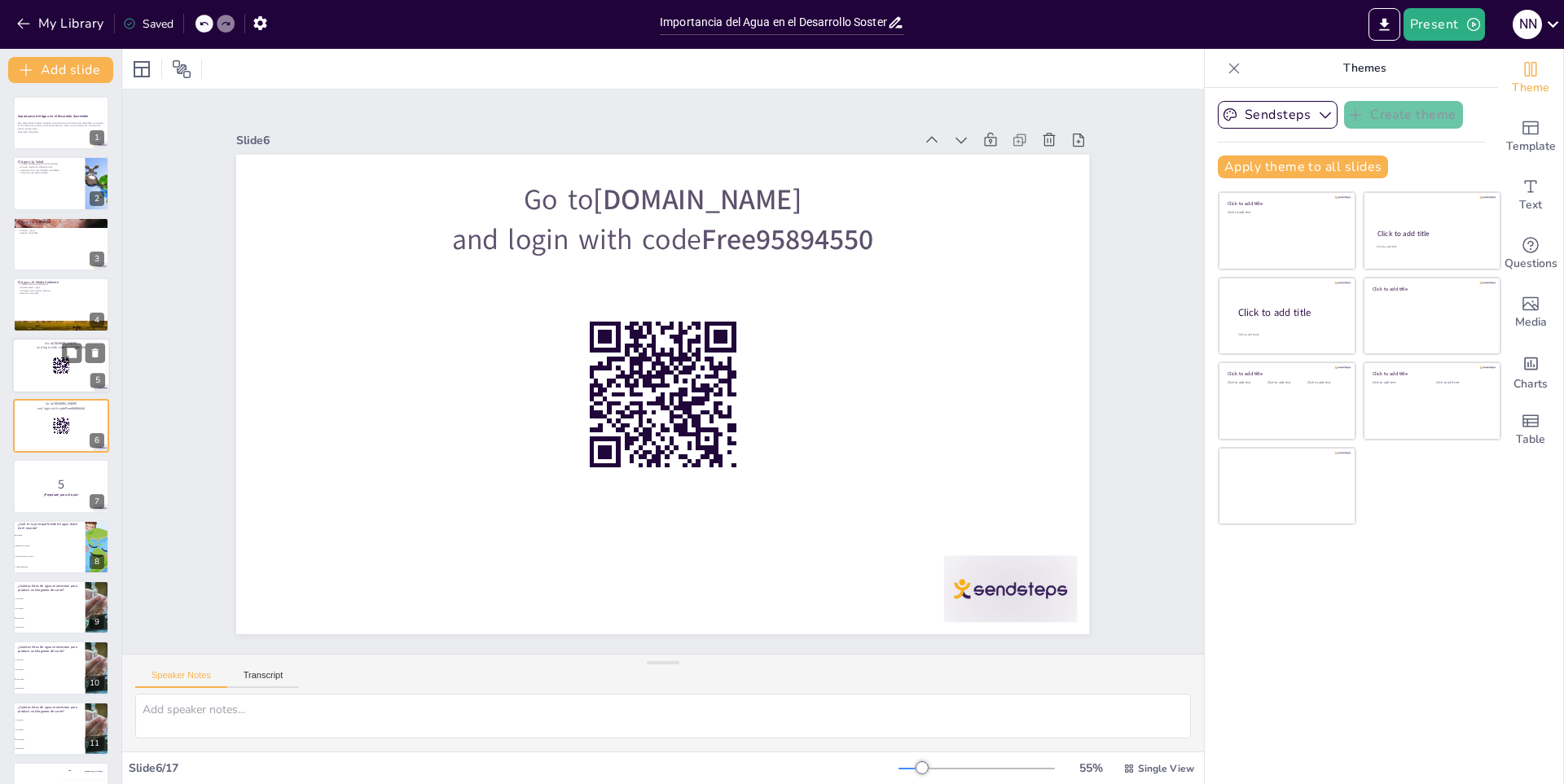
checkbox input "true"
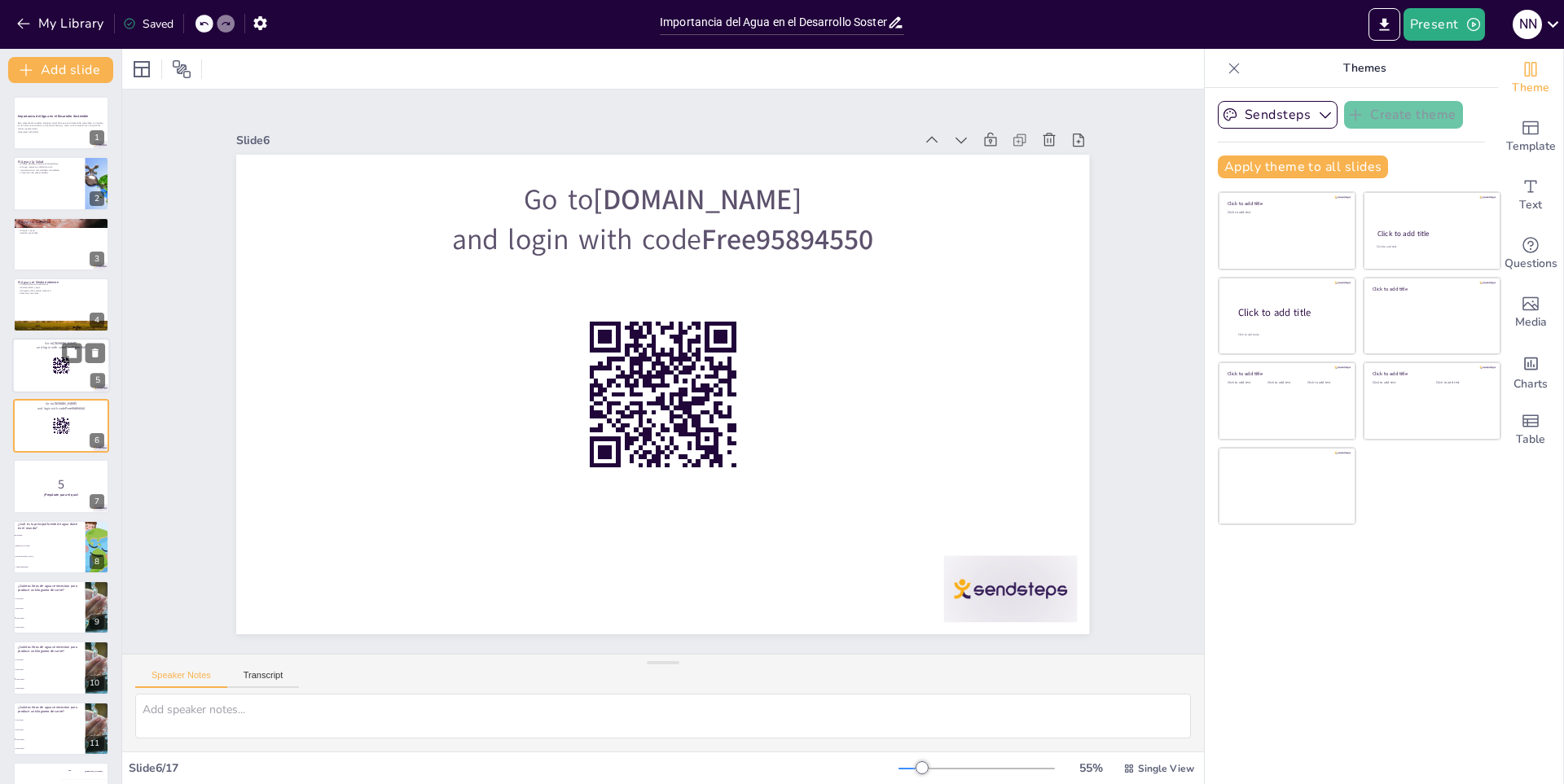
checkbox input "true"
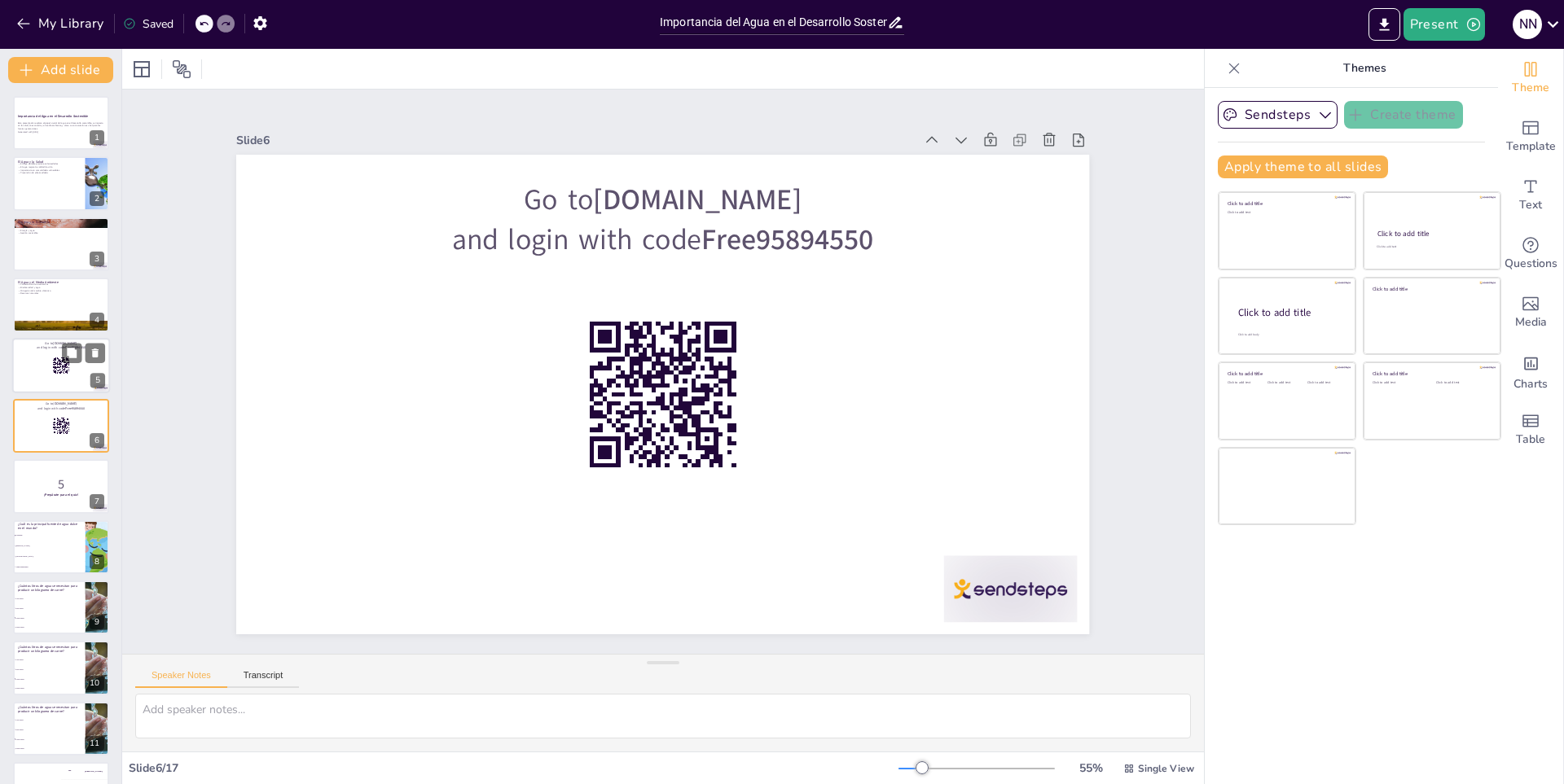
checkbox input "true"
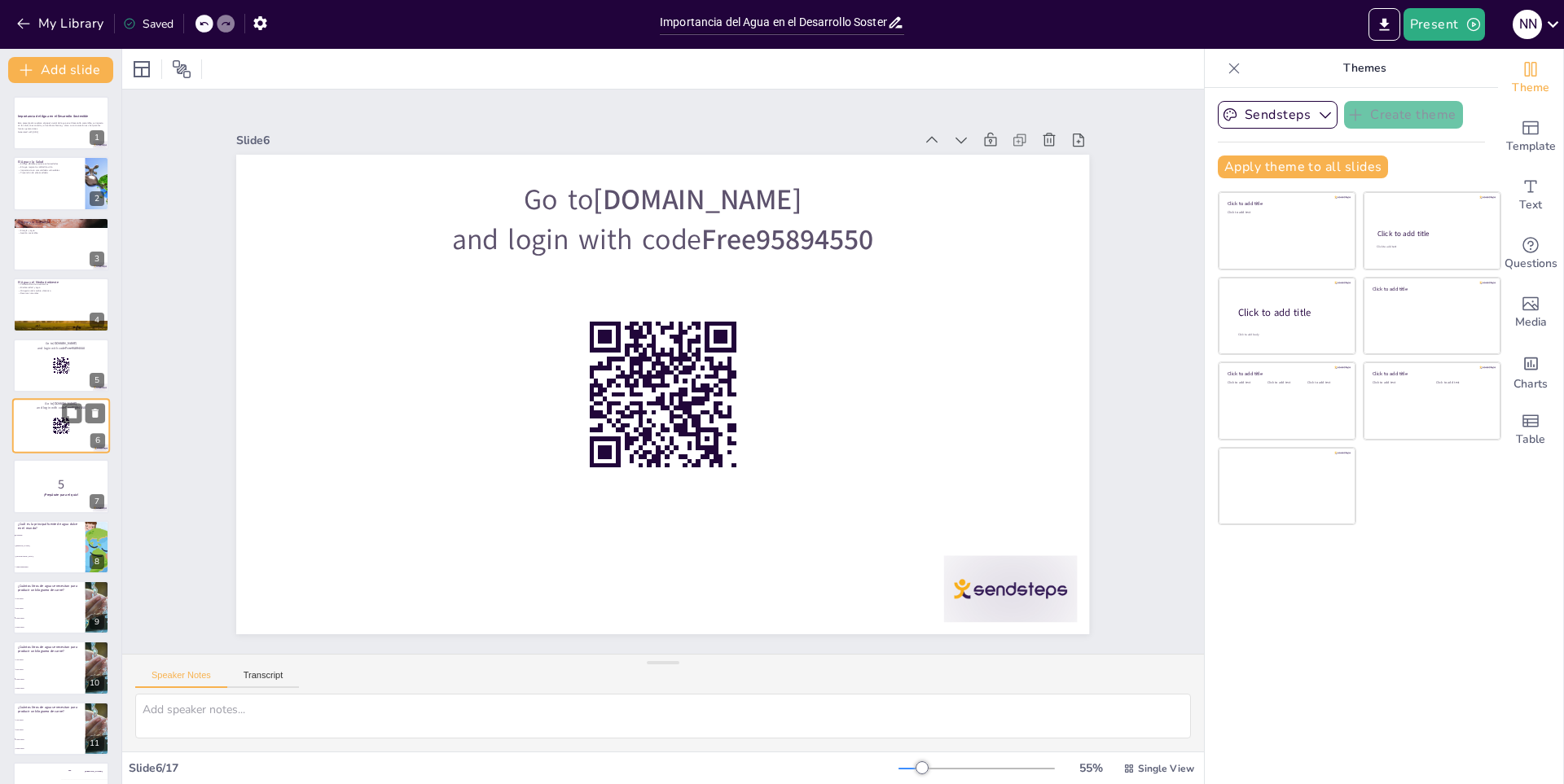
checkbox input "true"
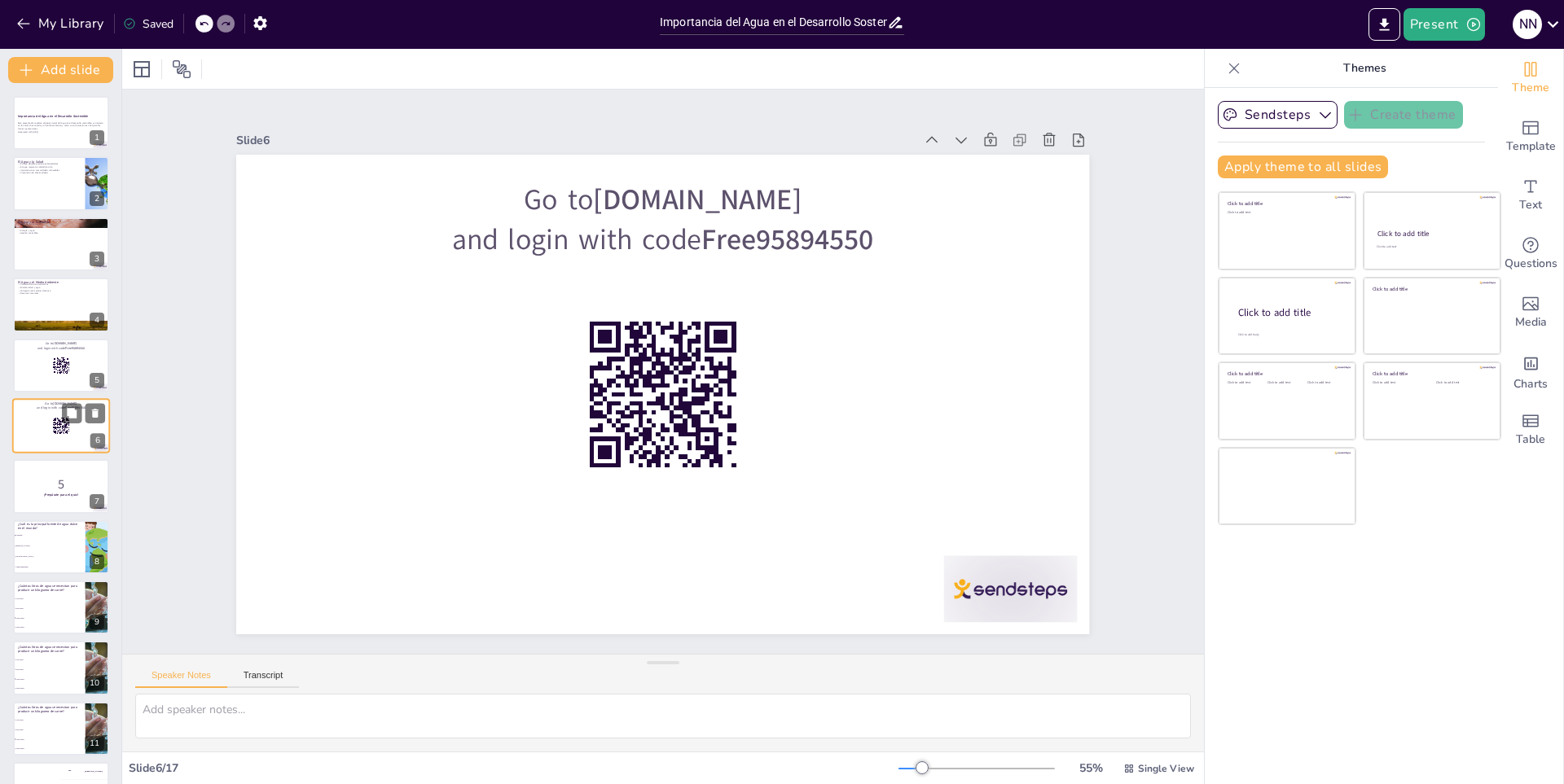
checkbox input "true"
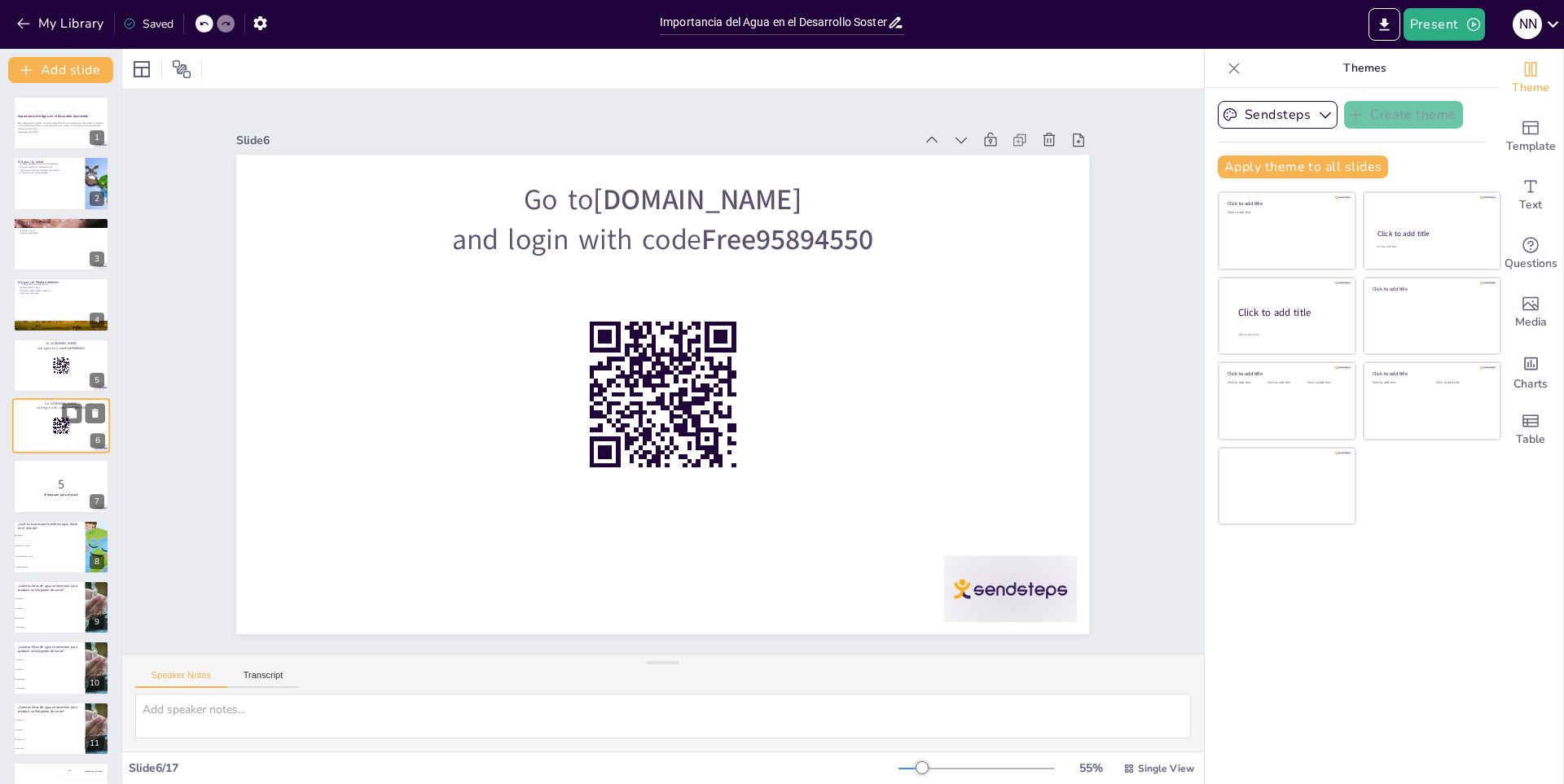
checkbox input "true"
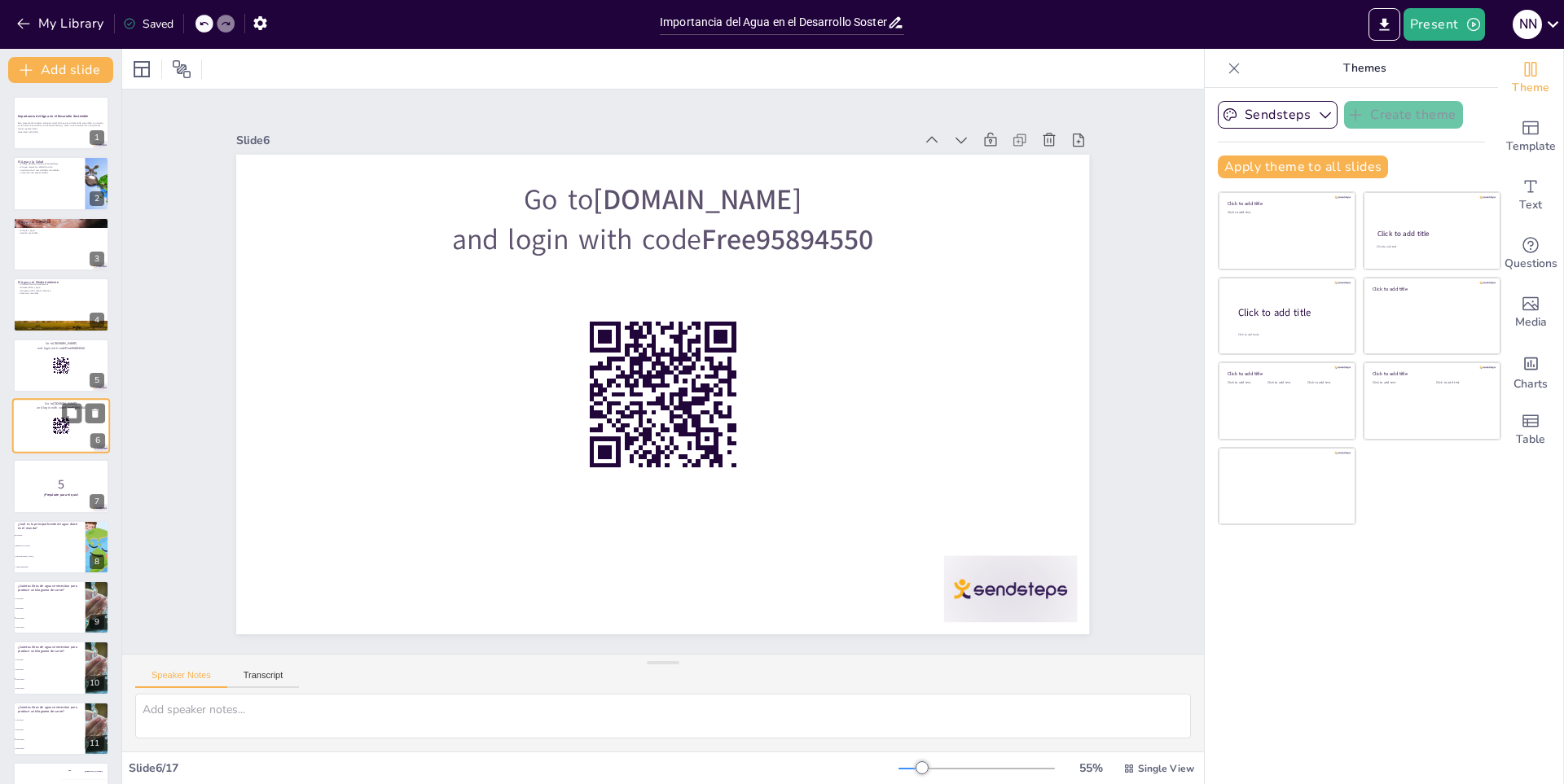
checkbox input "true"
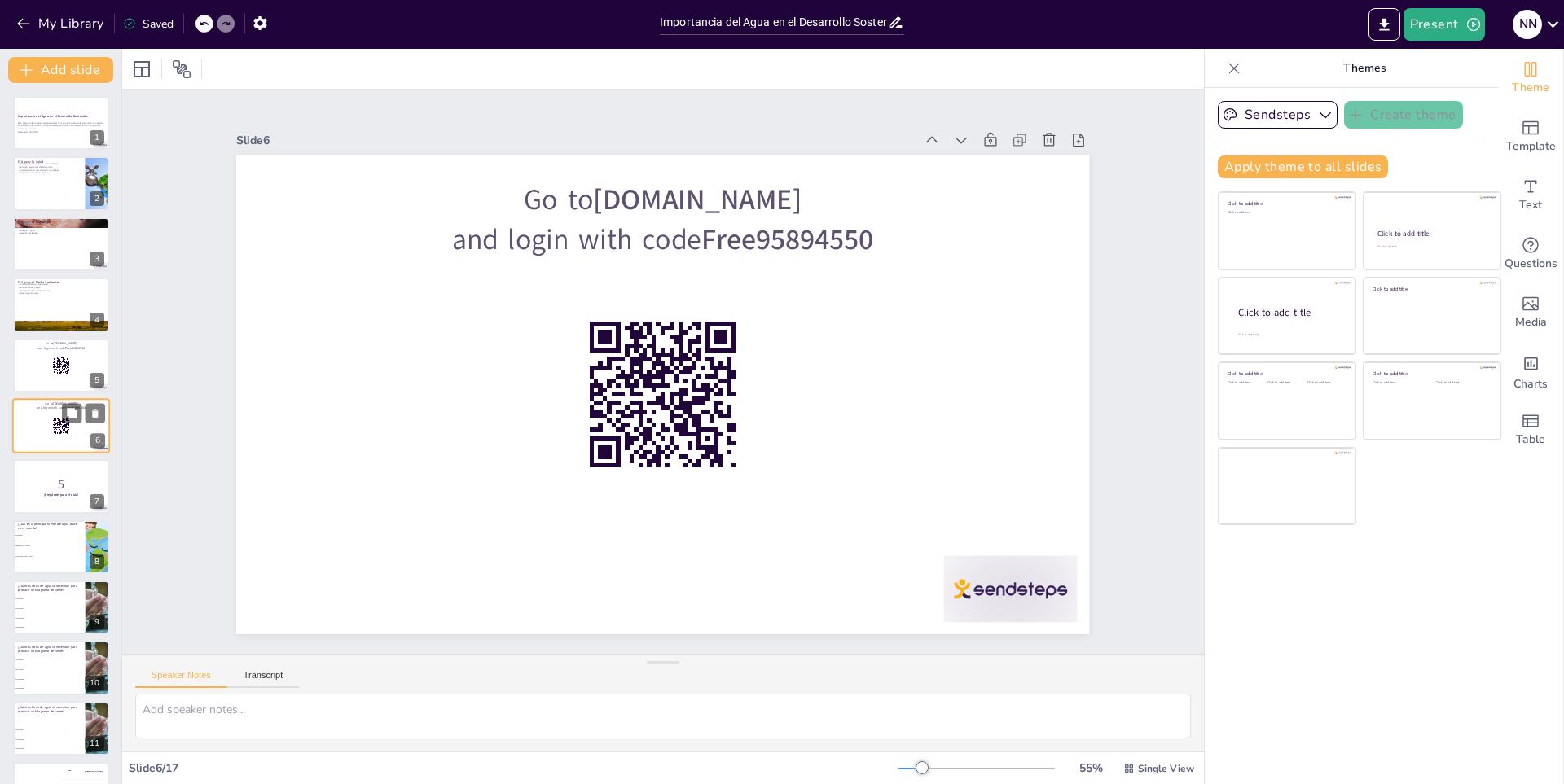
checkbox input "true"
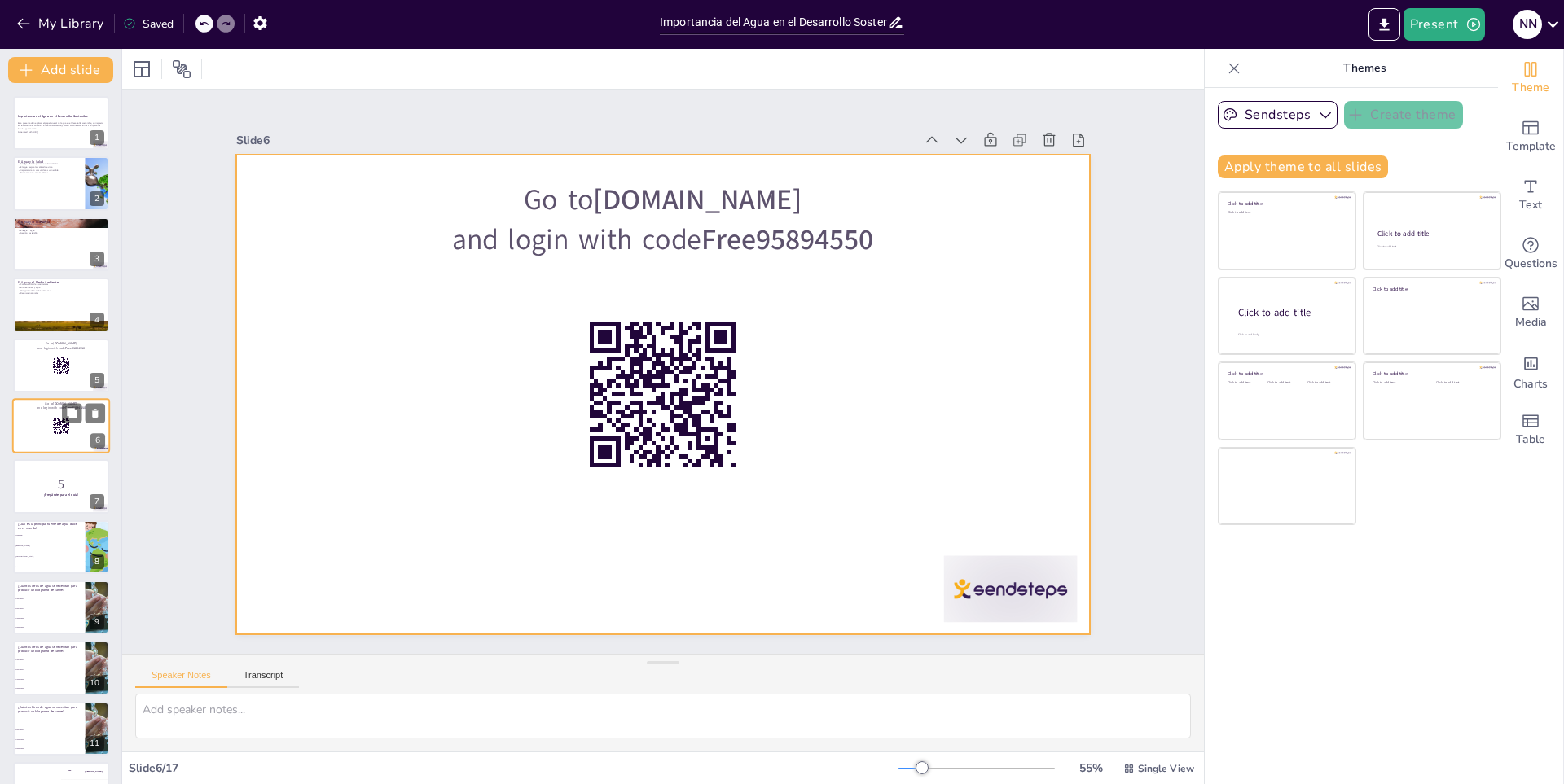
click at [36, 450] on div at bounding box center [61, 426] width 98 height 55
checkbox input "true"
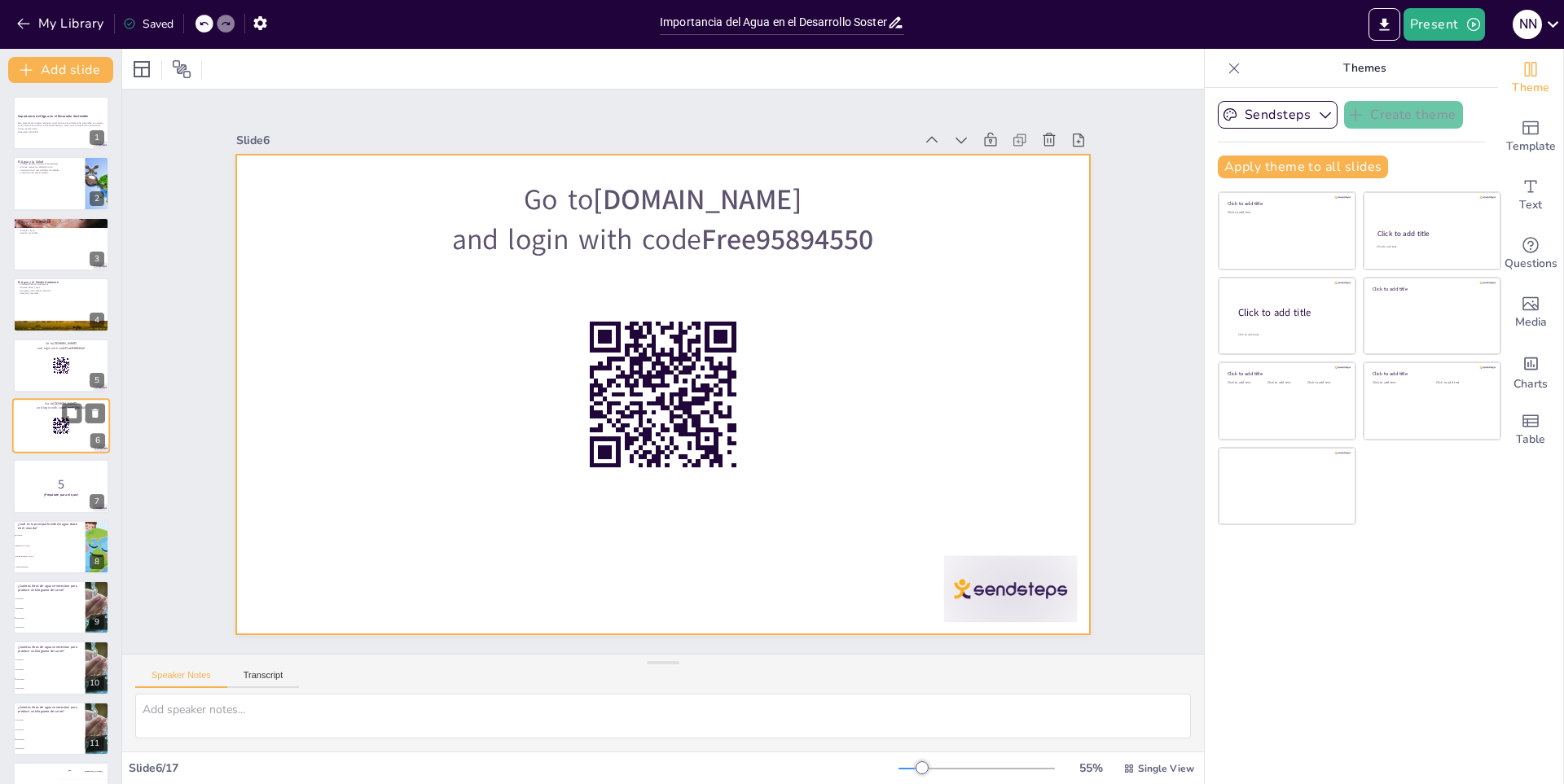
checkbox input "true"
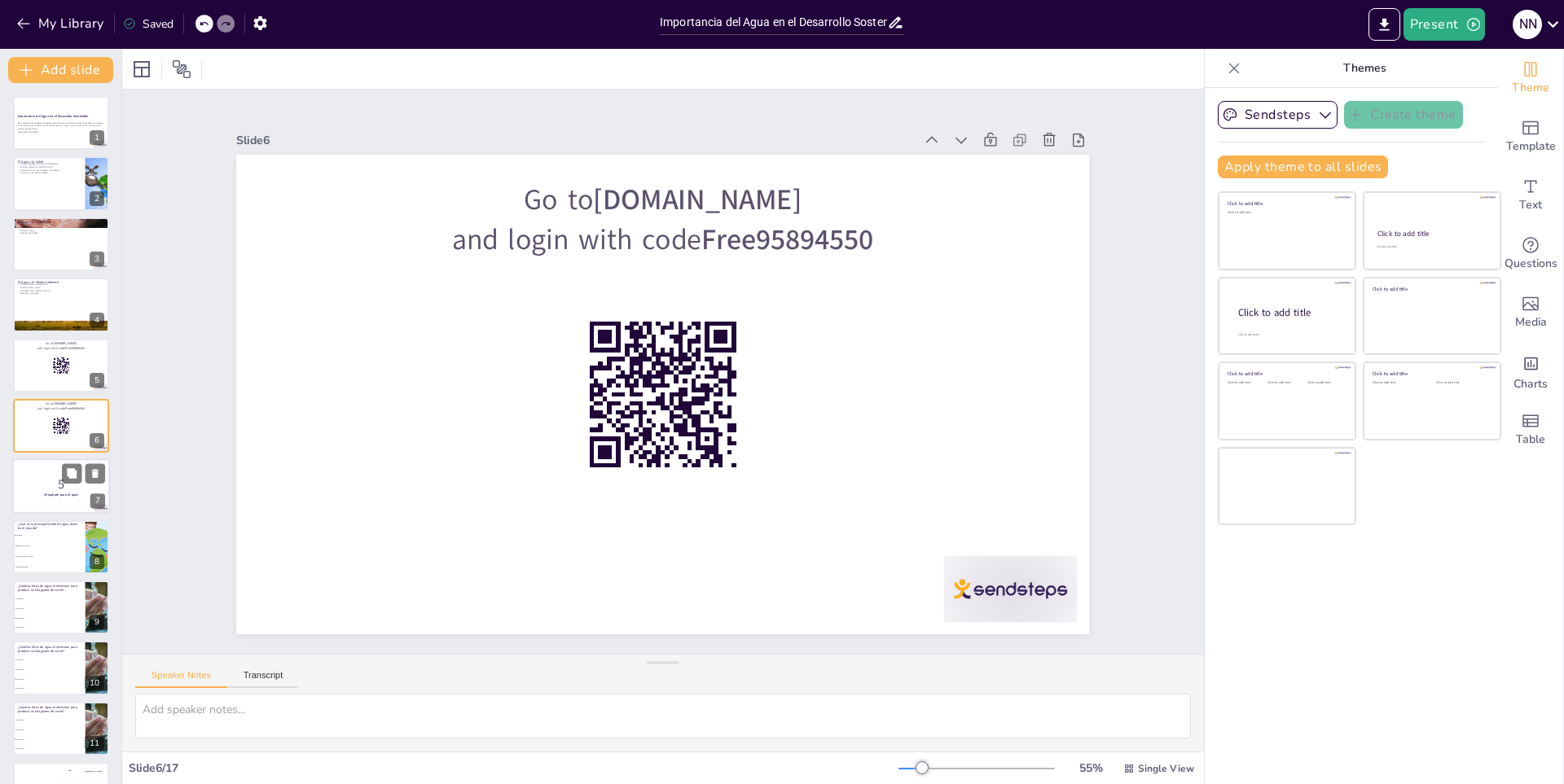
checkbox input "true"
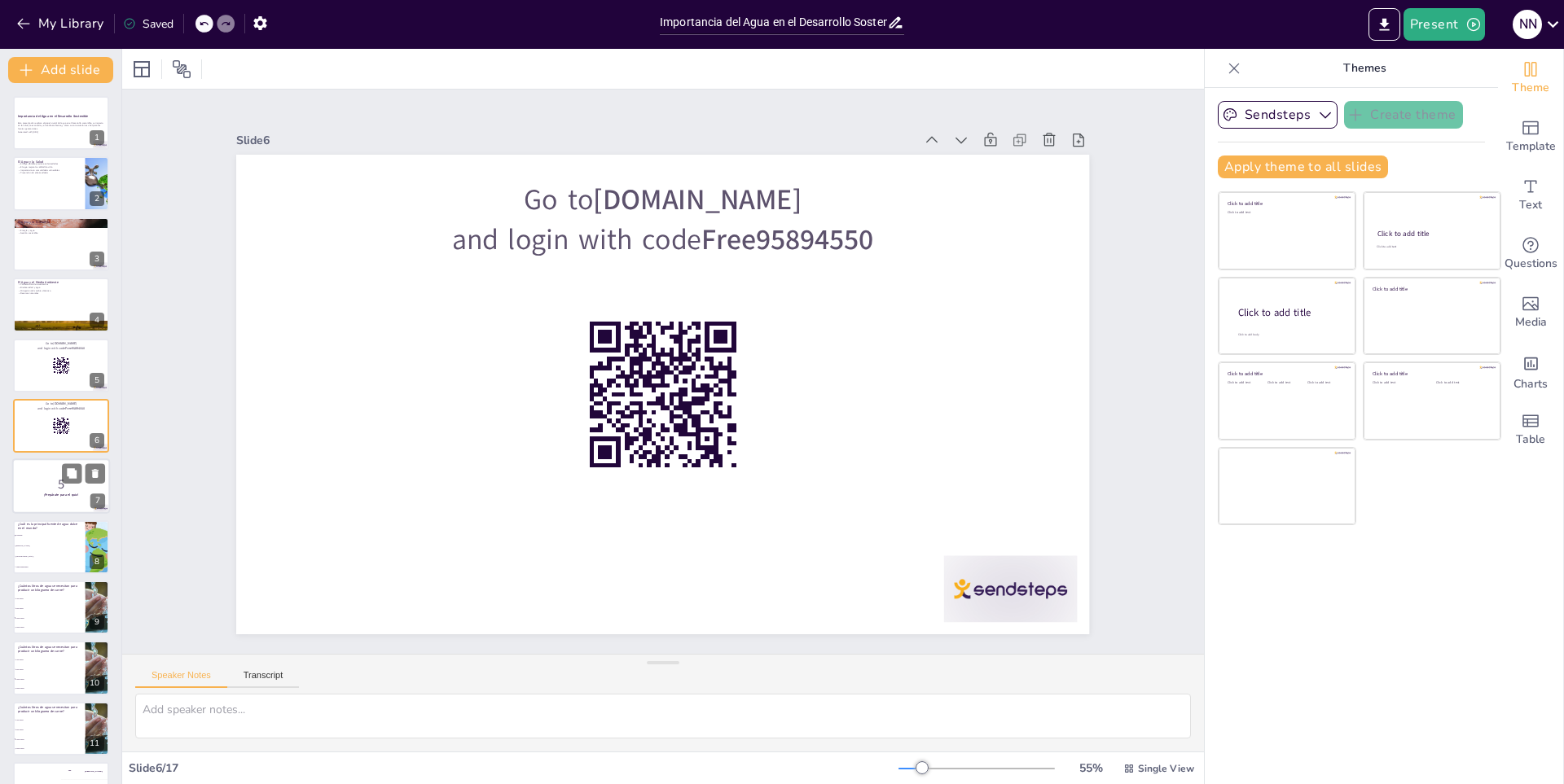
checkbox input "true"
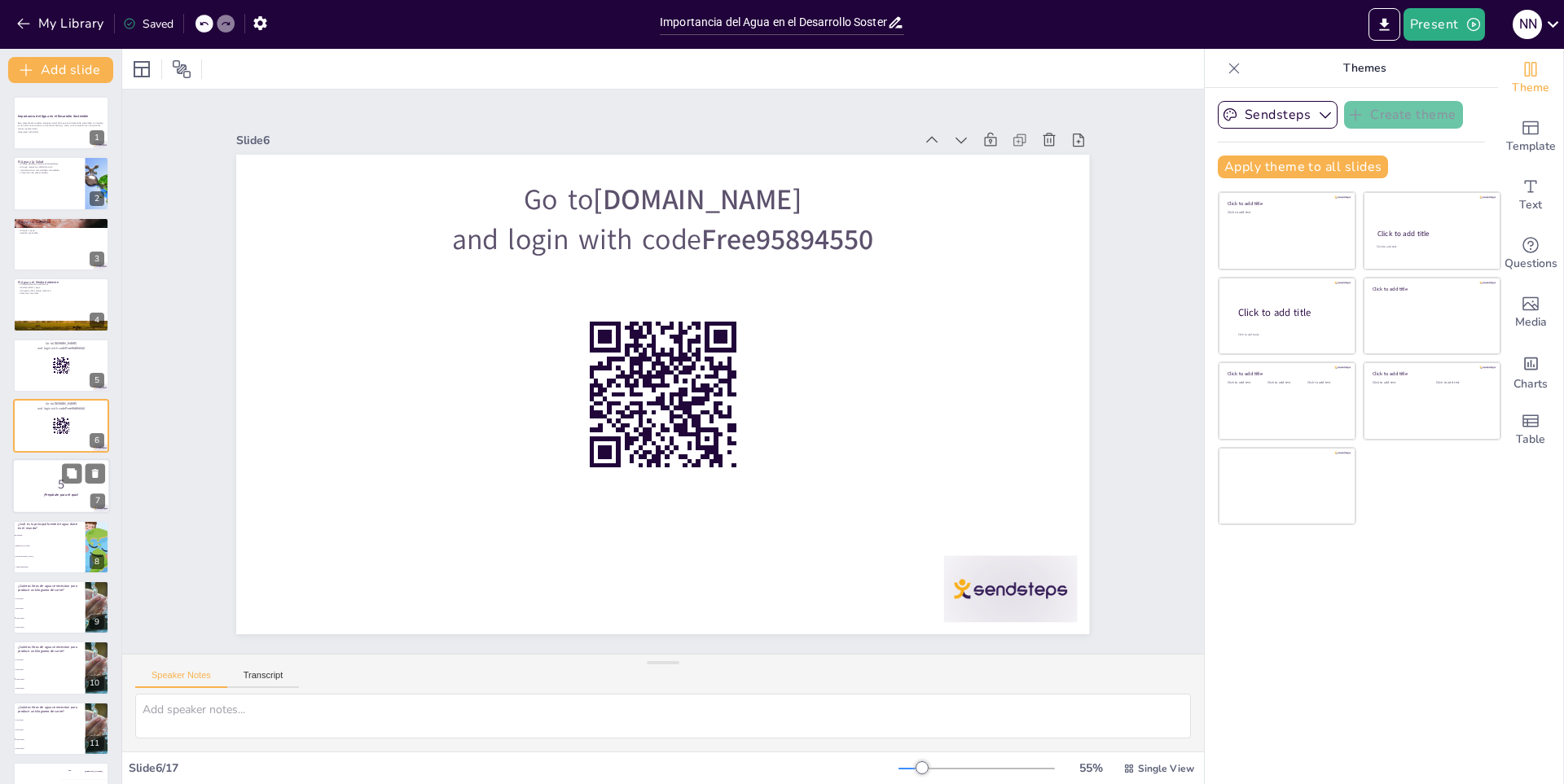
checkbox input "true"
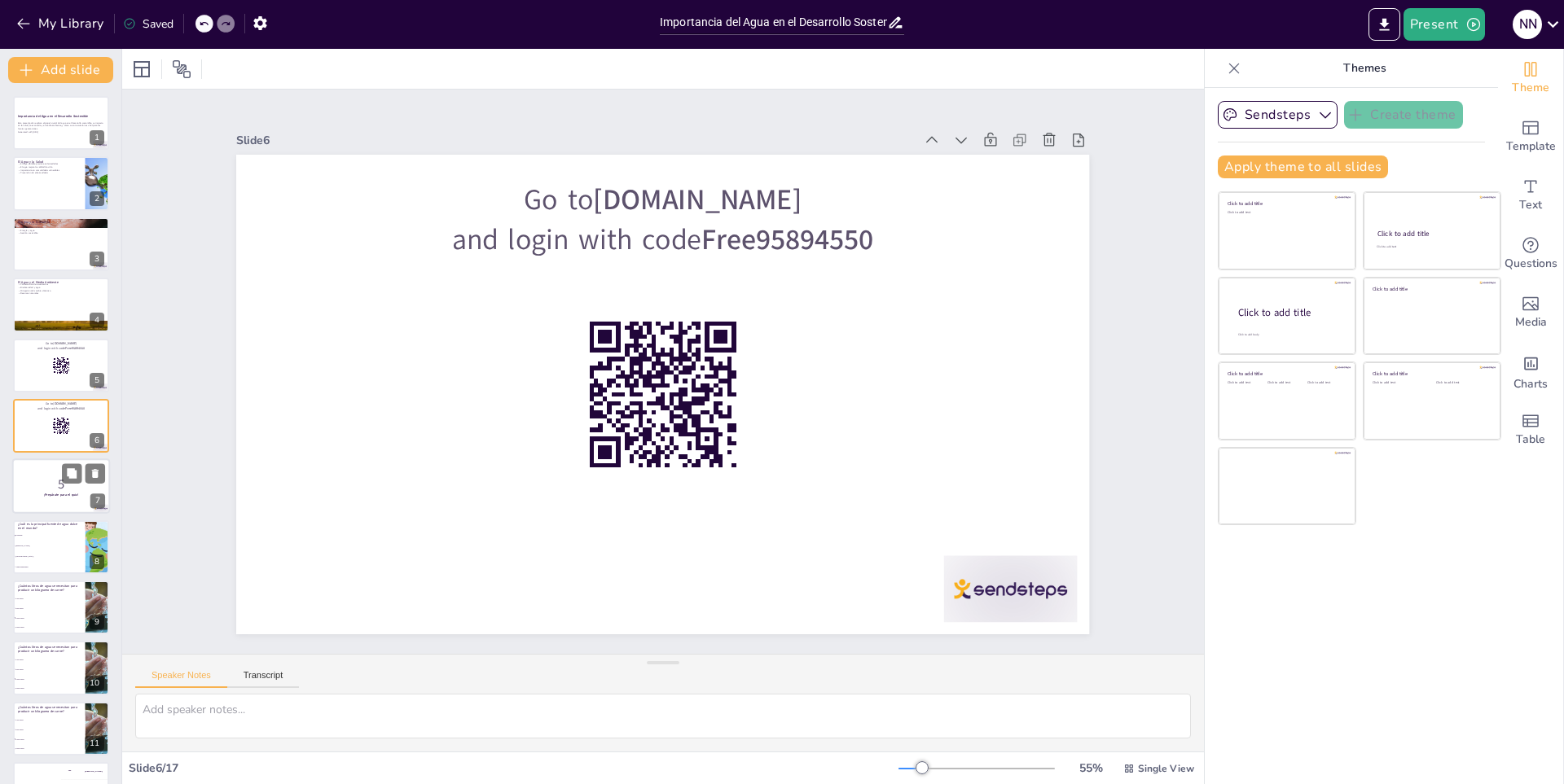
checkbox input "true"
click at [49, 469] on div at bounding box center [61, 487] width 98 height 55
checkbox input "true"
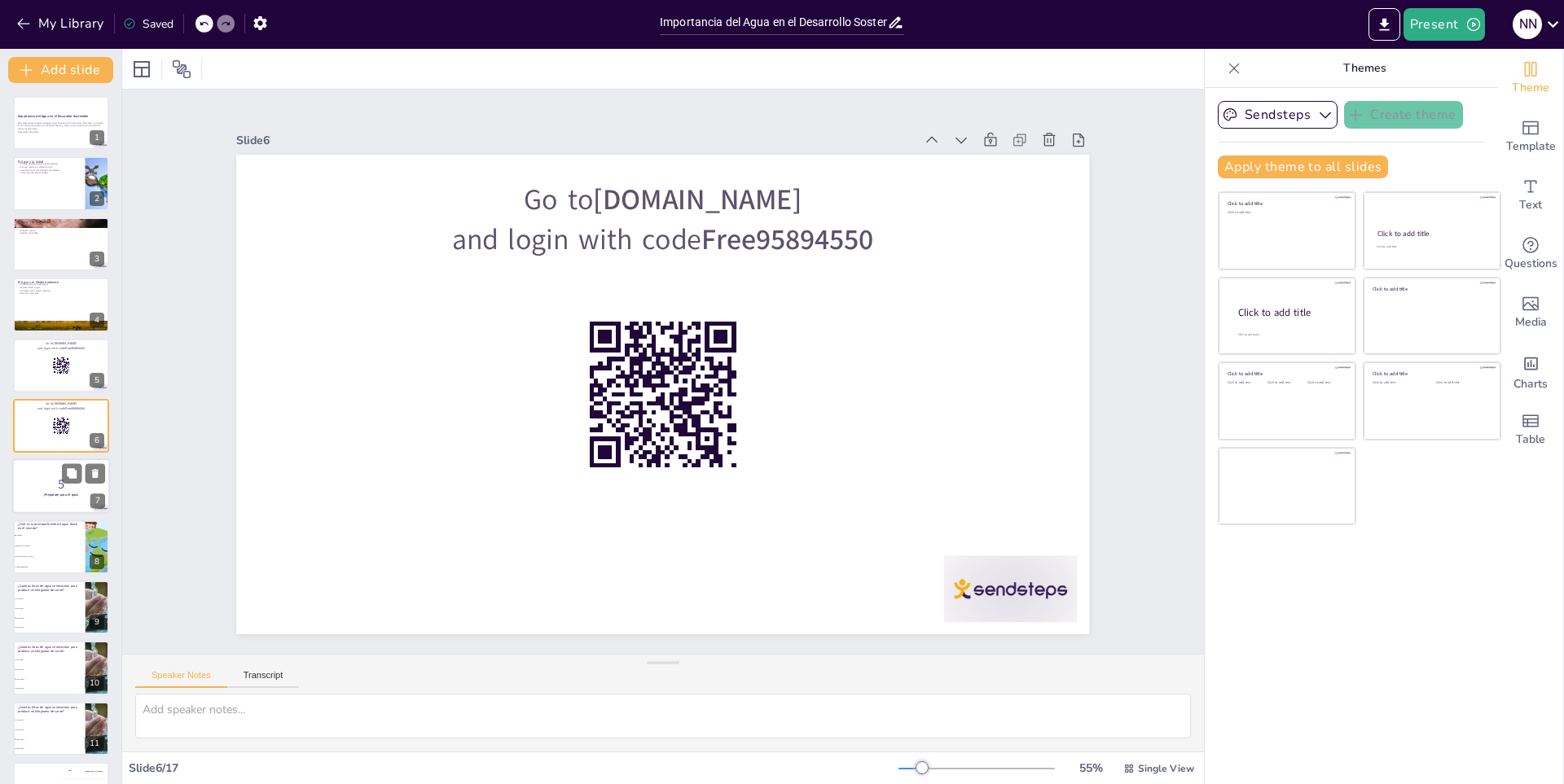
checkbox input "true"
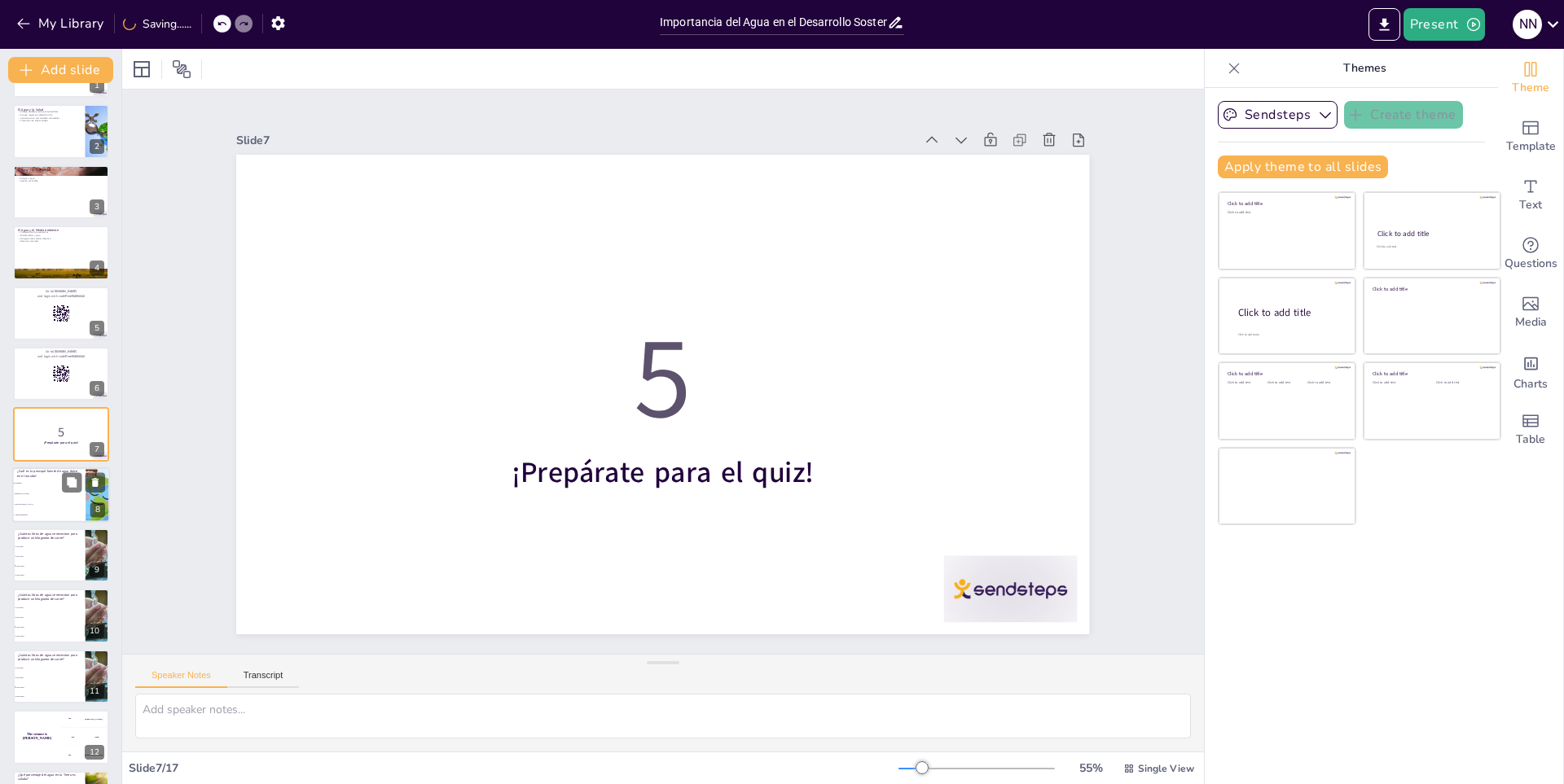
click at [43, 502] on li "[GEOGRAPHIC_DATA]" at bounding box center [49, 504] width 74 height 10
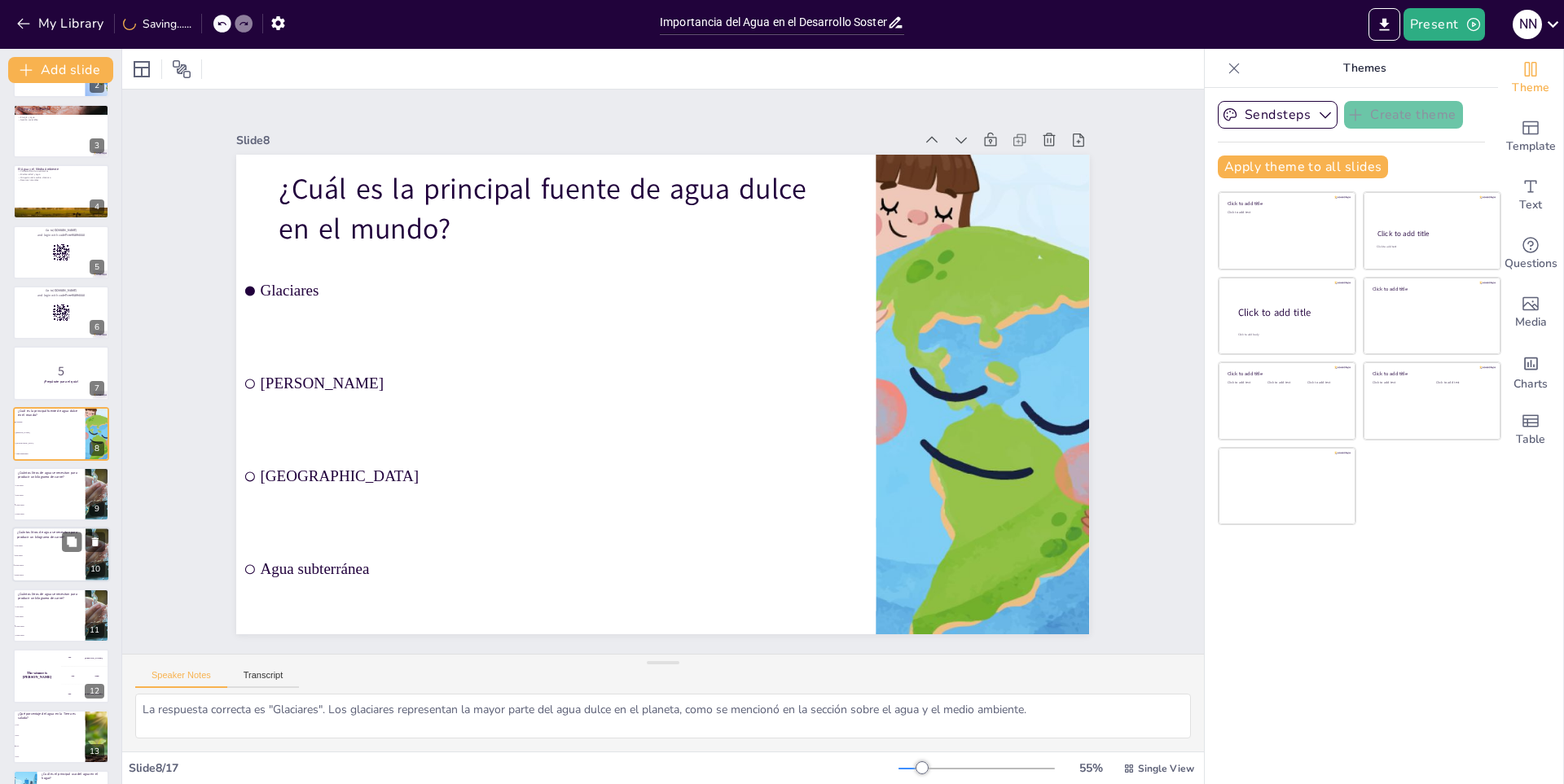
click at [49, 556] on span "5000 litros" at bounding box center [49, 555] width 70 height 3
